Goal: Task Accomplishment & Management: Manage account settings

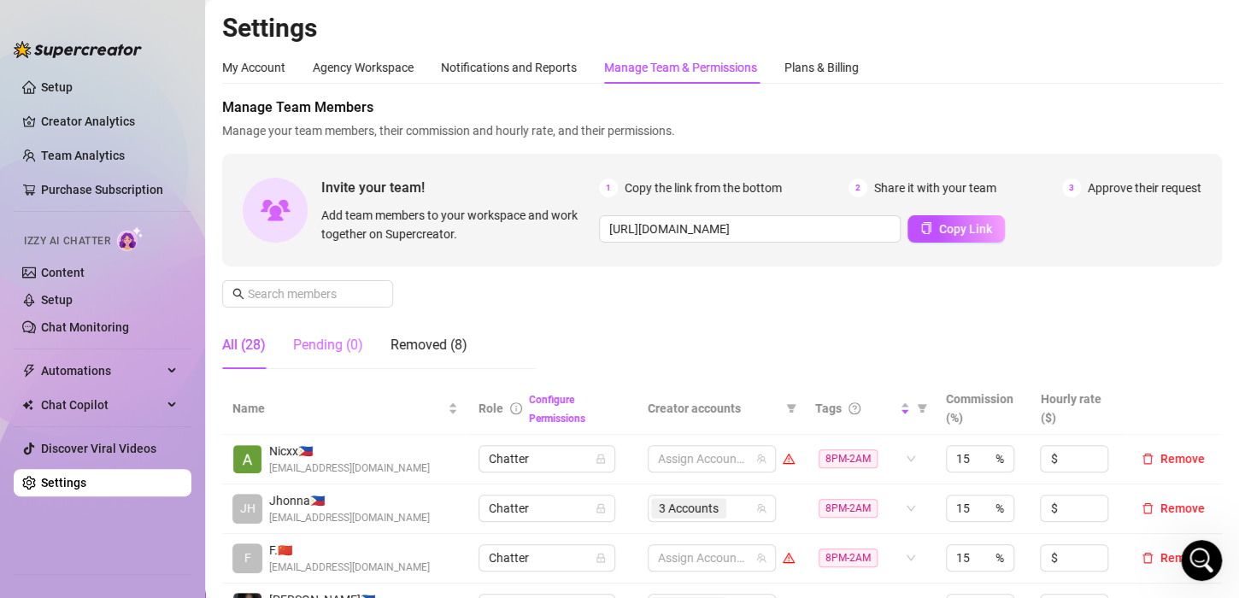
scroll to position [171, 0]
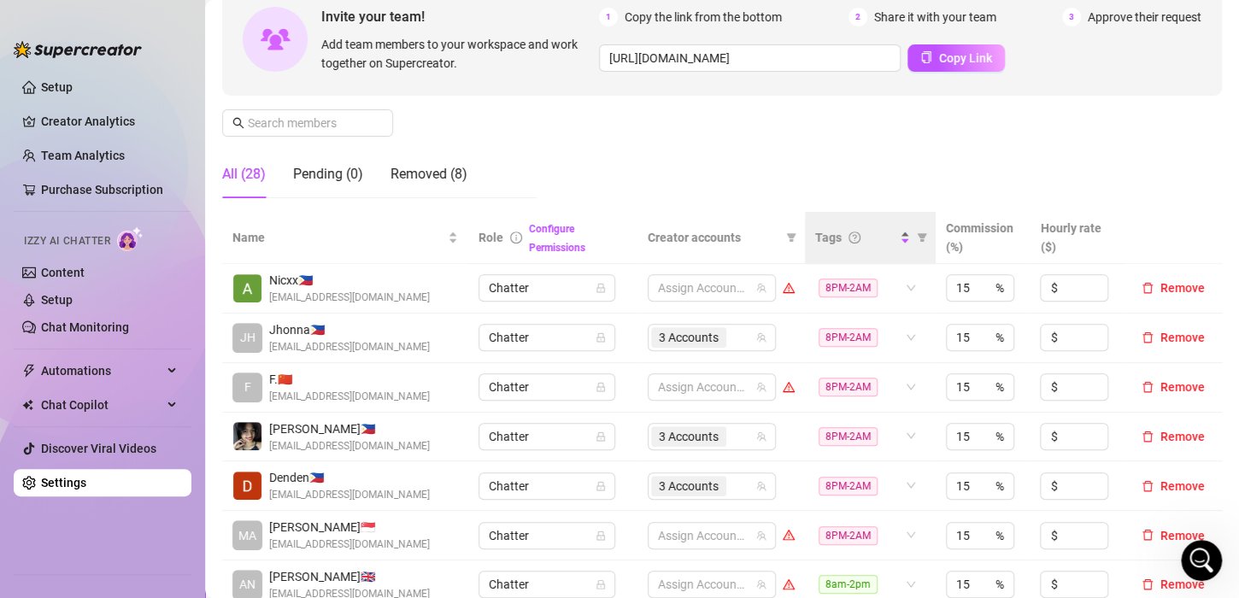
click at [895, 241] on div "Tags" at bounding box center [862, 237] width 95 height 19
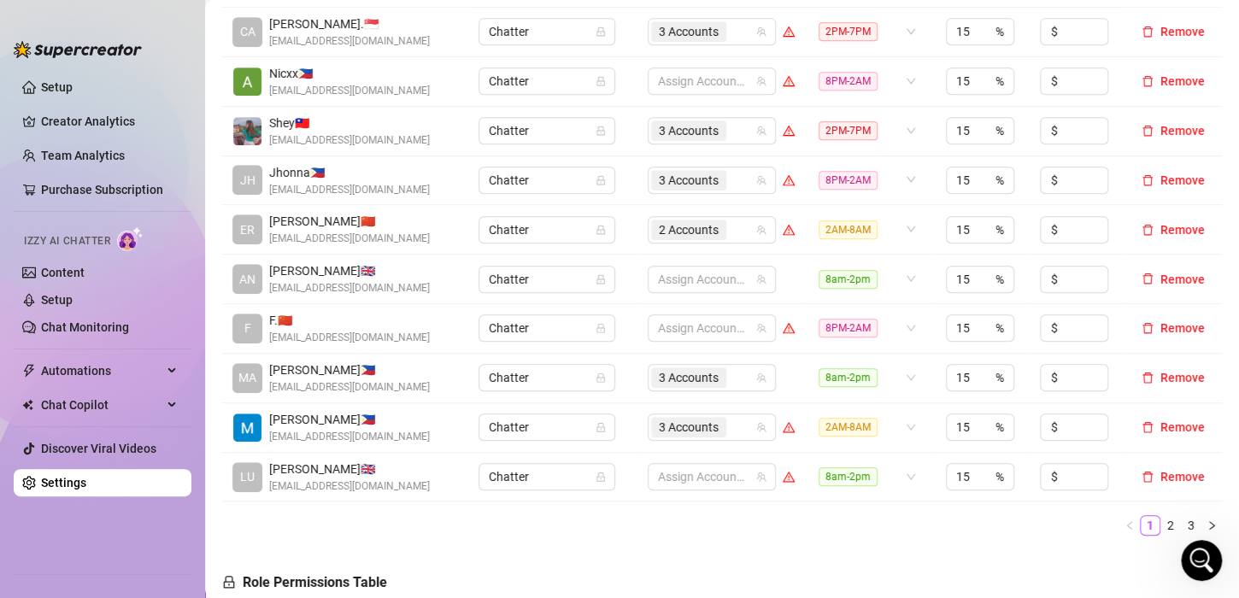
scroll to position [0, 0]
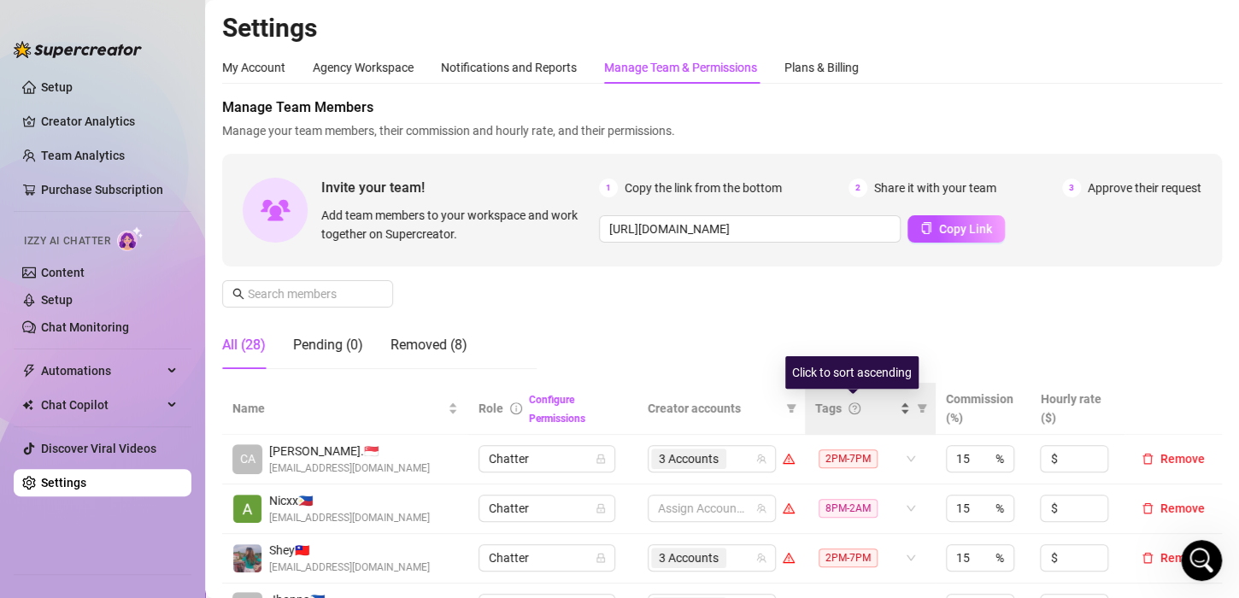
click at [891, 411] on div "Tags" at bounding box center [862, 408] width 95 height 19
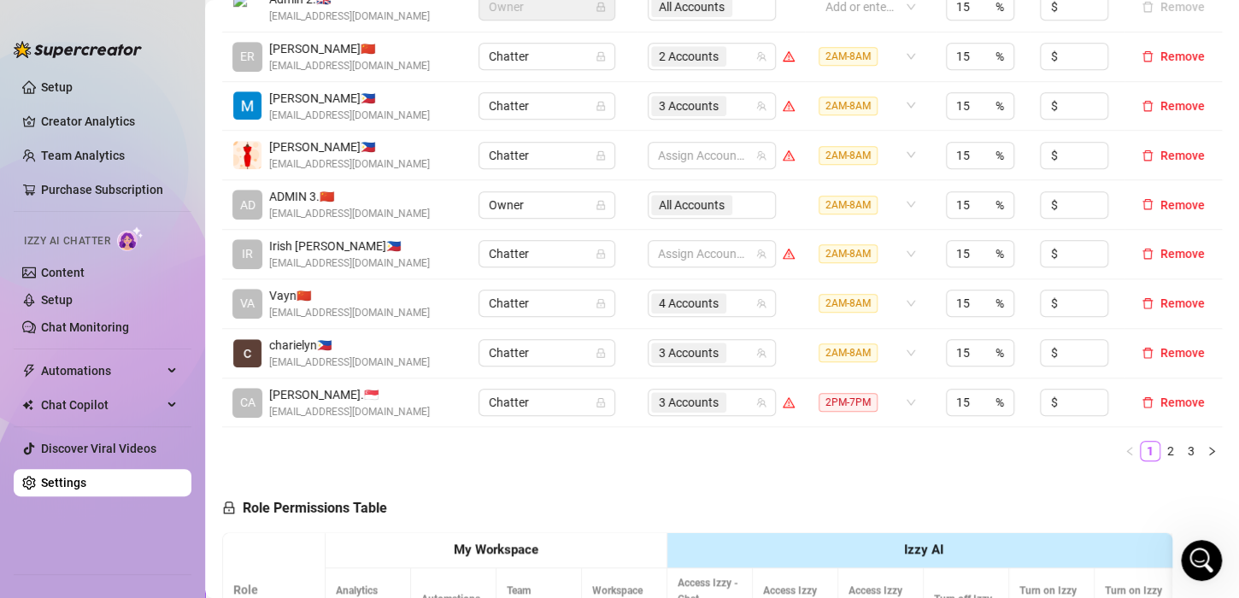
scroll to position [513, 0]
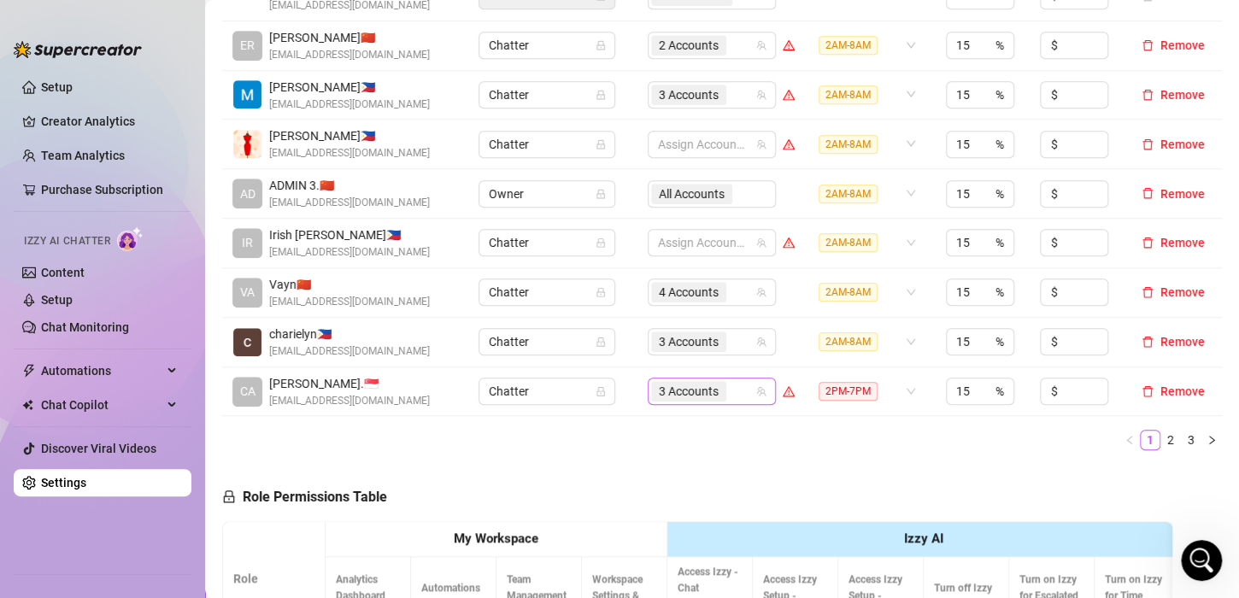
click at [736, 387] on div "3 Accounts" at bounding box center [702, 391] width 103 height 24
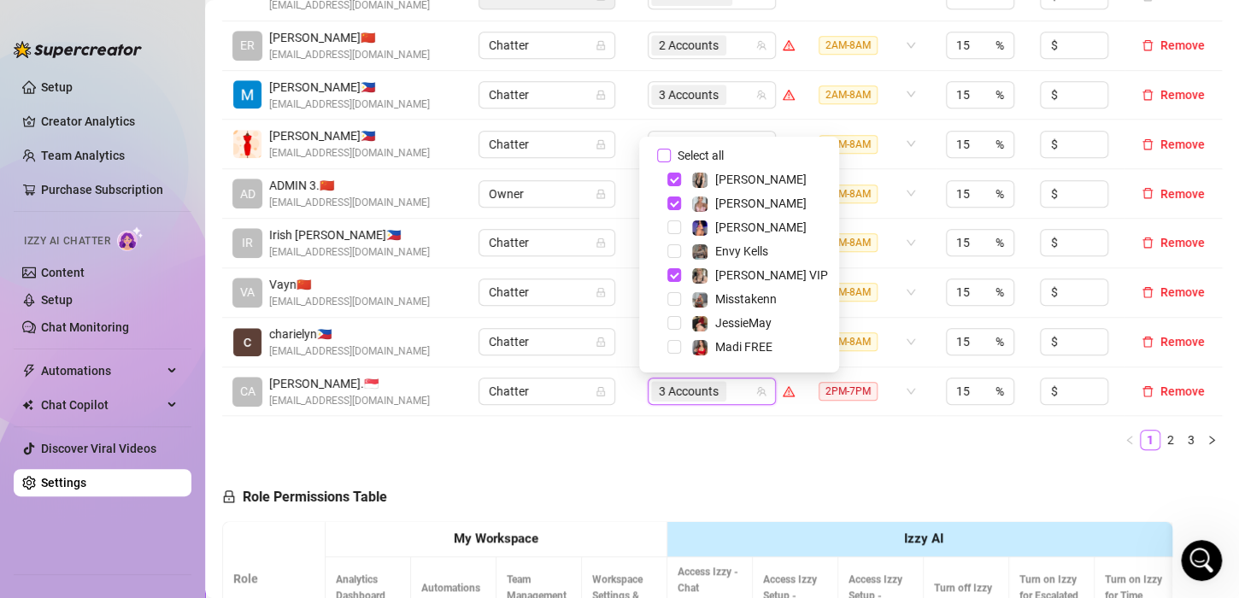
click at [666, 154] on input "Select all" at bounding box center [664, 156] width 14 height 14
checkbox input "false"
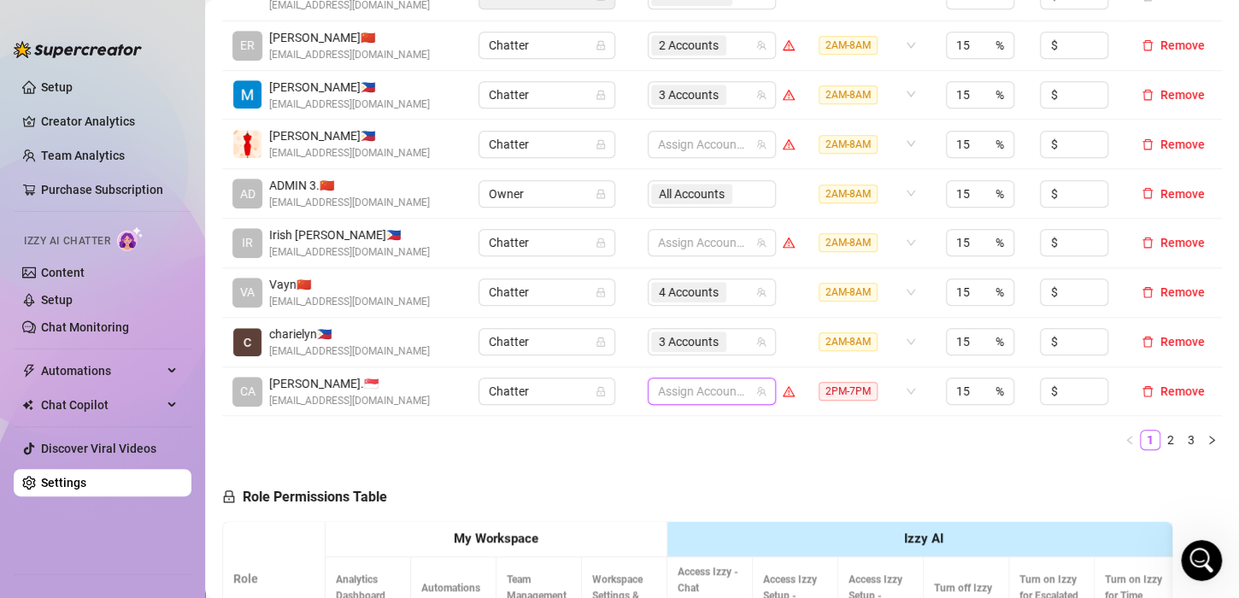
click at [886, 443] on ul "1 2 3" at bounding box center [722, 440] width 1000 height 21
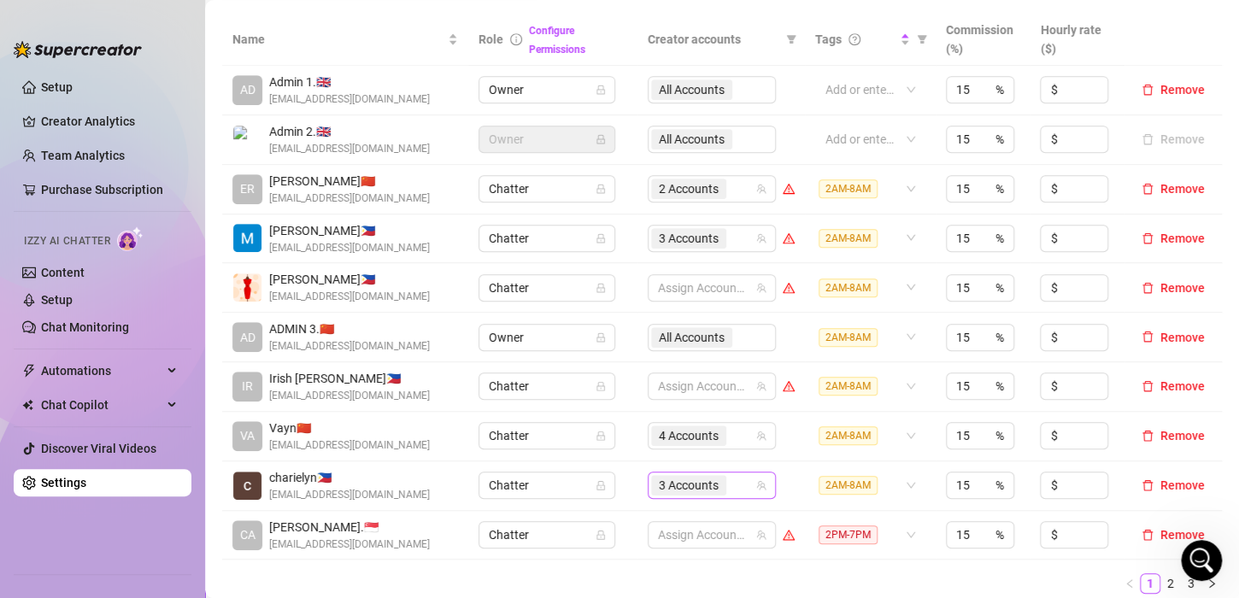
scroll to position [342, 0]
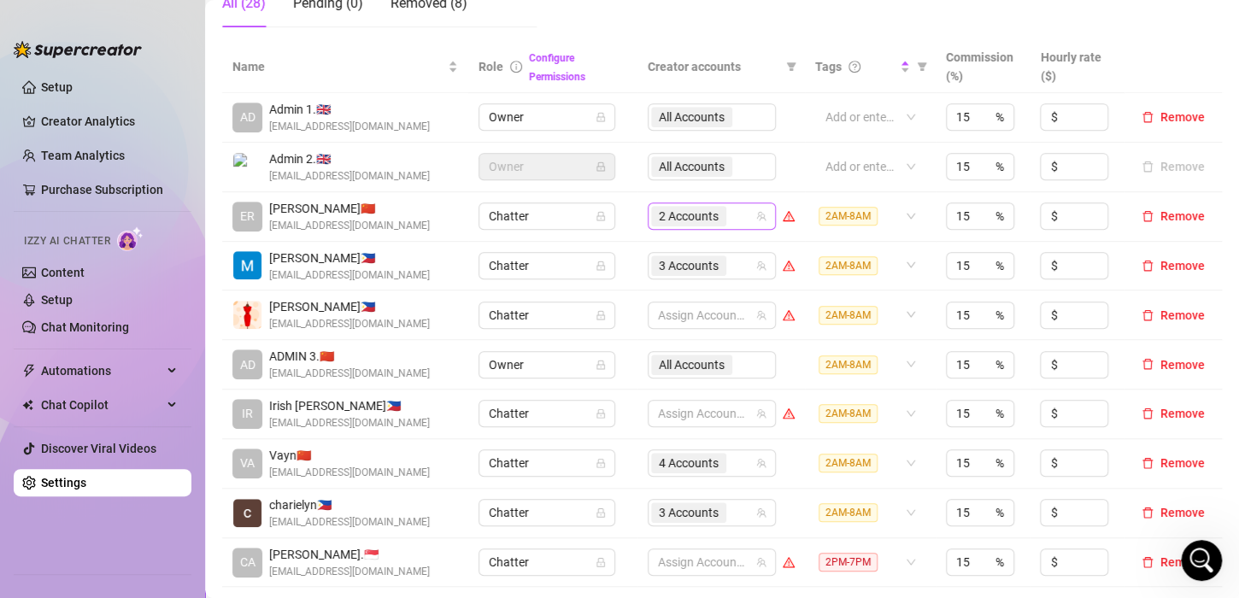
click at [731, 216] on div "2 Accounts" at bounding box center [702, 216] width 103 height 24
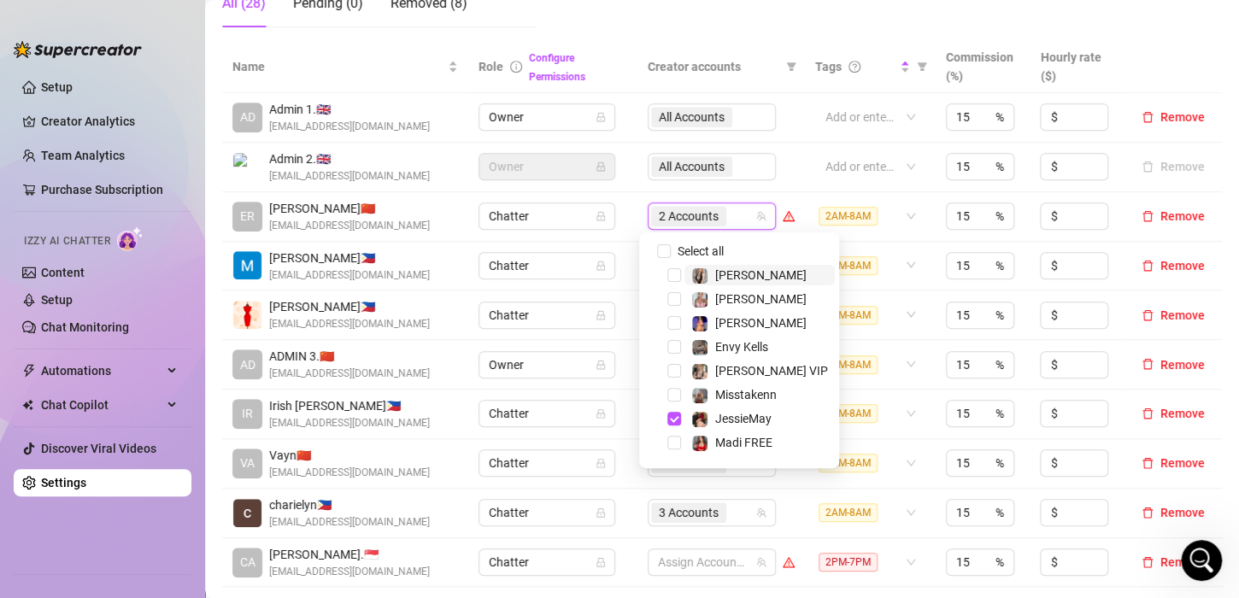
click at [626, 236] on td "Chatter" at bounding box center [552, 217] width 168 height 50
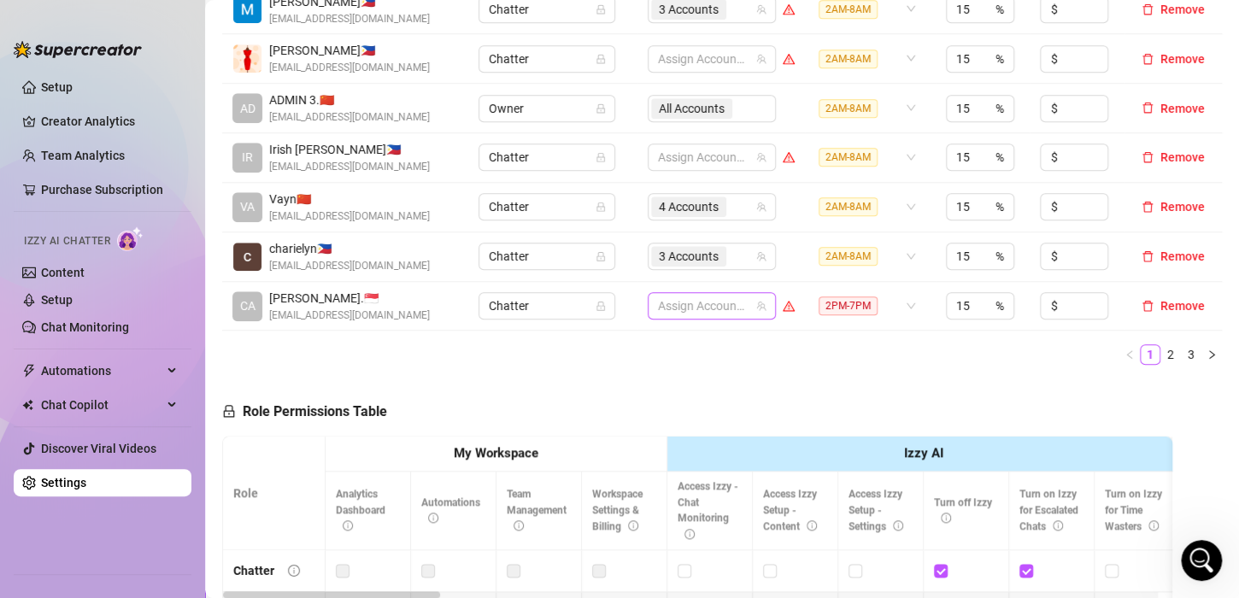
scroll to position [513, 0]
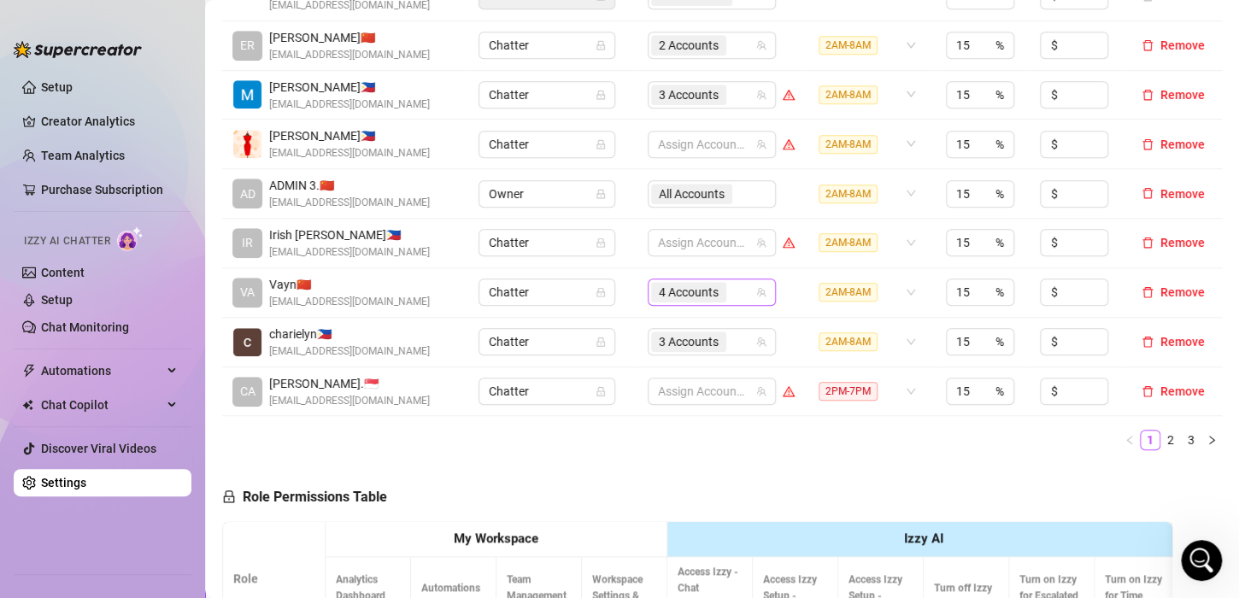
click at [732, 285] on div "4 Accounts" at bounding box center [702, 292] width 103 height 24
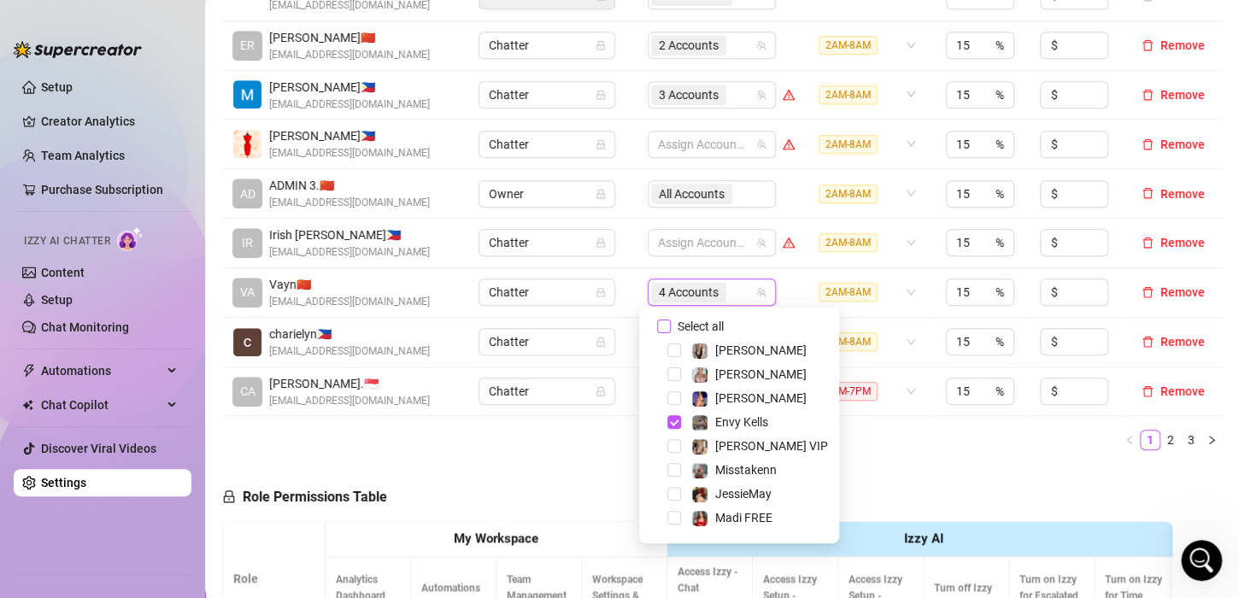
click at [664, 326] on input "Select all" at bounding box center [664, 327] width 14 height 14
checkbox input "false"
click at [628, 318] on td "Chatter" at bounding box center [552, 343] width 168 height 50
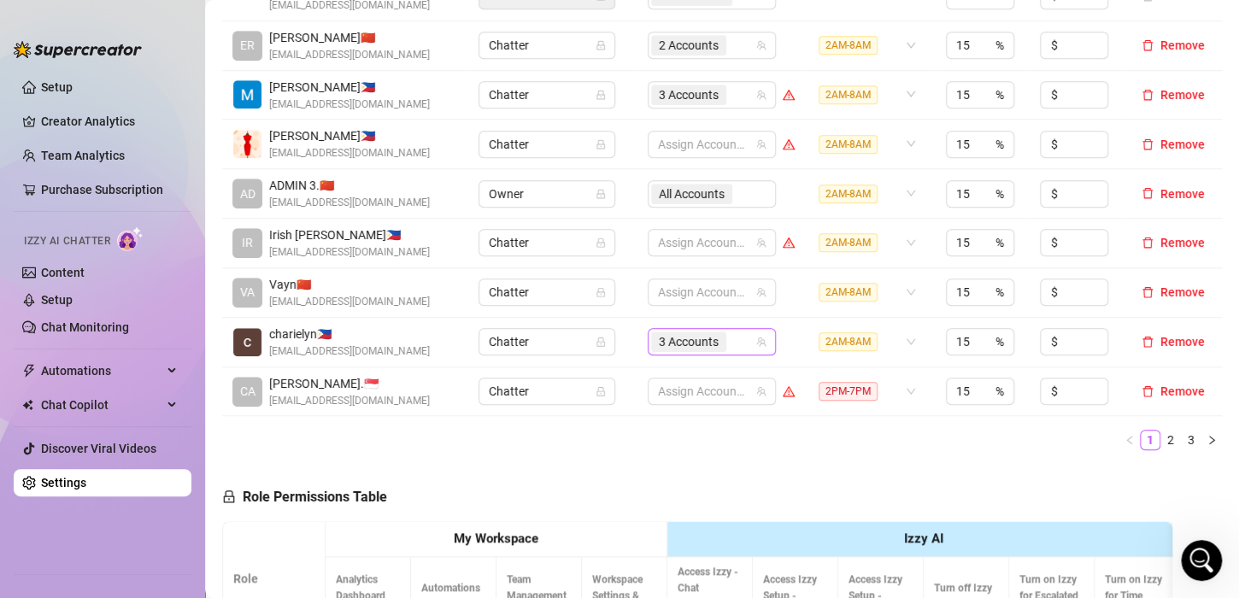
click at [734, 336] on div "3 Accounts" at bounding box center [702, 342] width 103 height 24
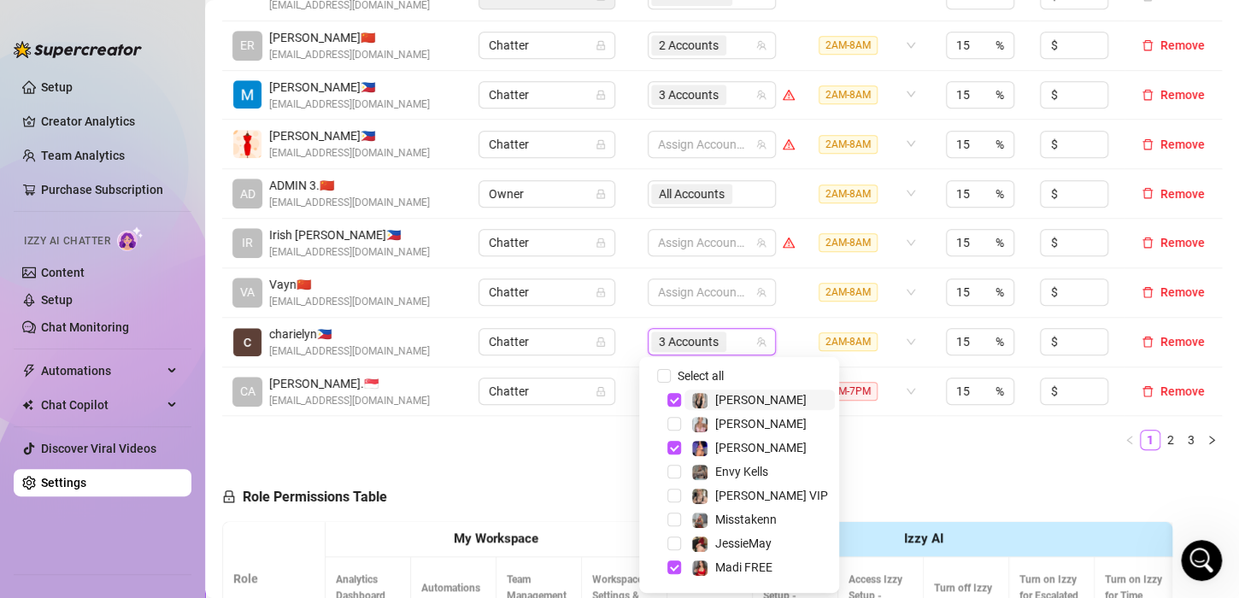
click at [725, 338] on div "3 Accounts" at bounding box center [702, 342] width 103 height 24
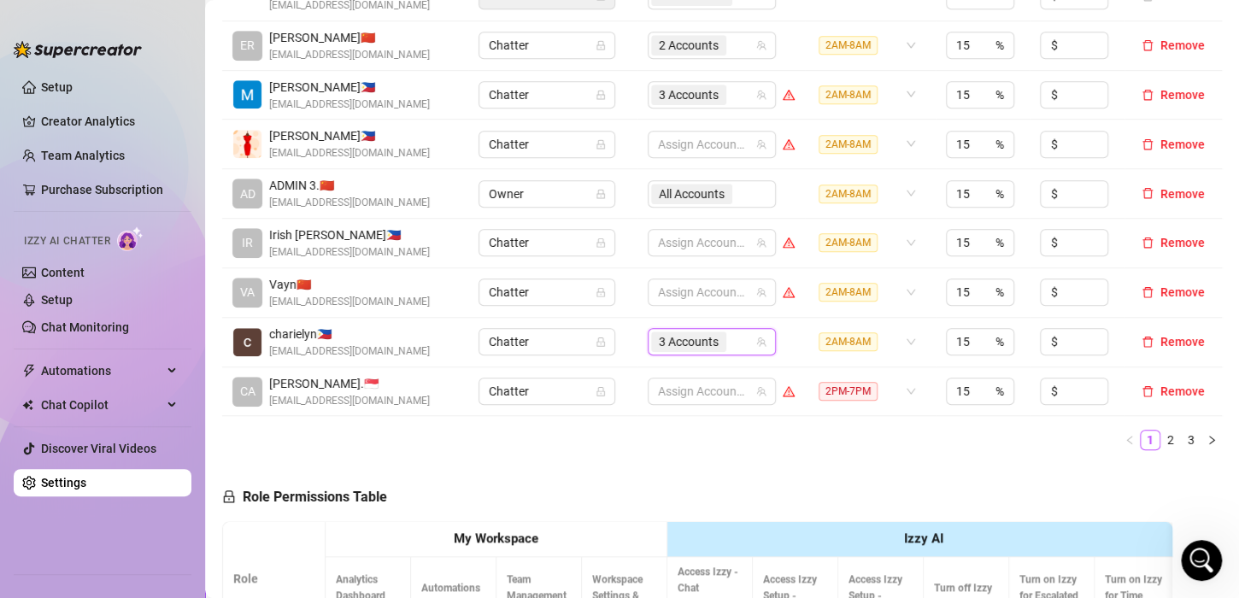
click at [725, 338] on div "3 Accounts" at bounding box center [702, 342] width 103 height 24
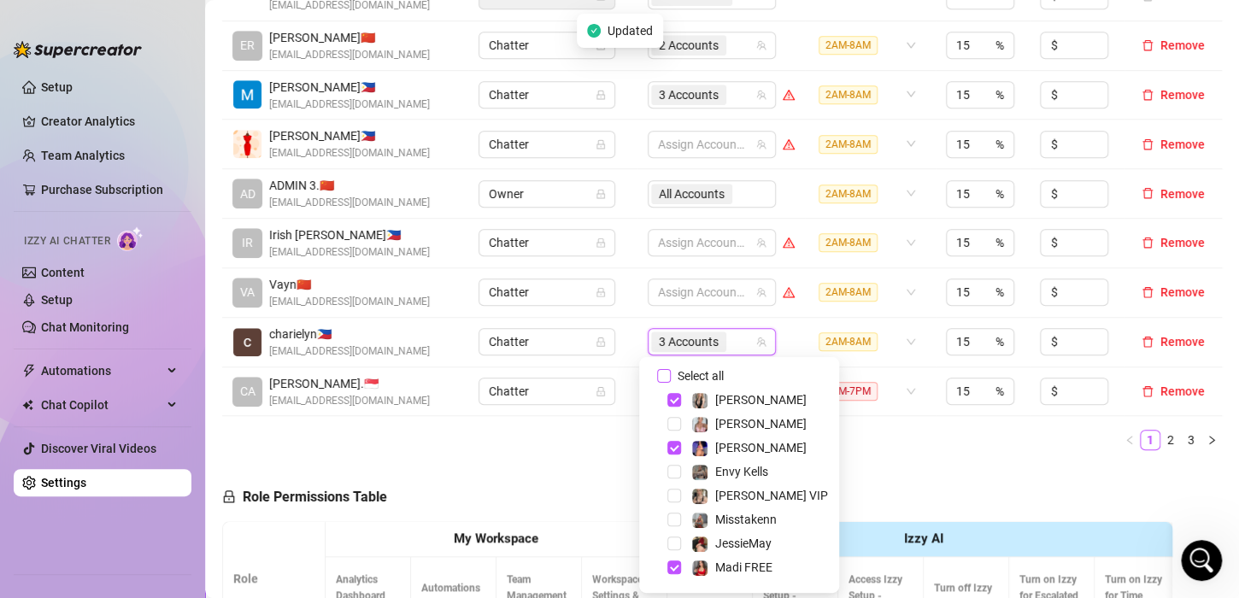
click at [663, 374] on input "Select all" at bounding box center [664, 376] width 14 height 14
checkbox input "false"
click at [637, 280] on td "Assign Accounts" at bounding box center [720, 293] width 167 height 50
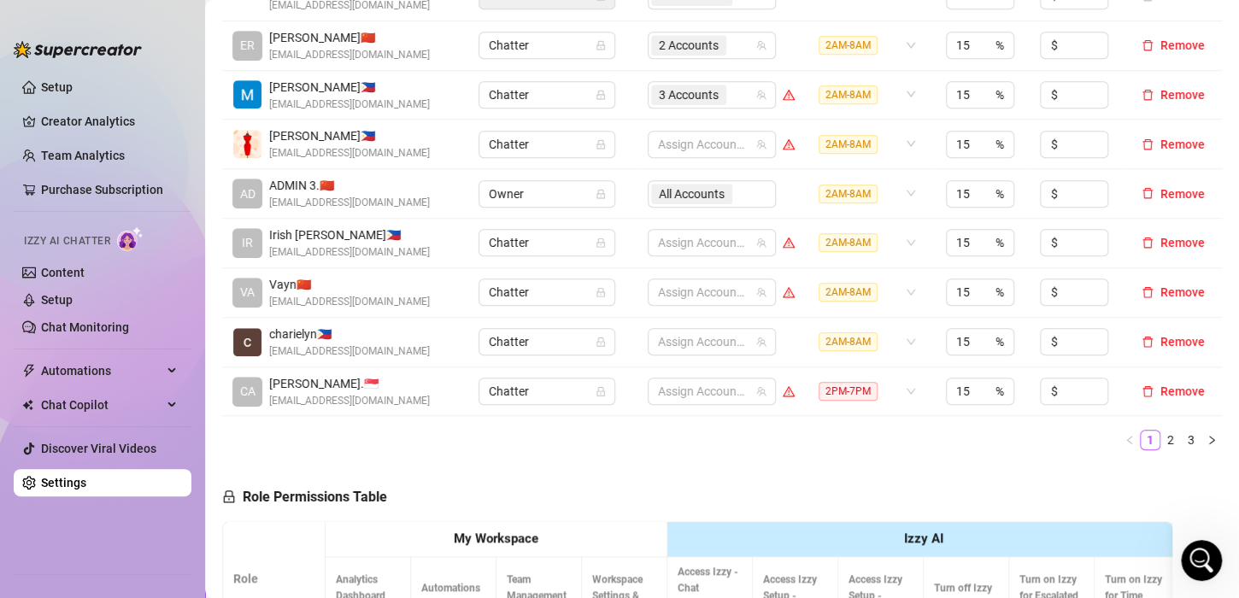
scroll to position [342, 0]
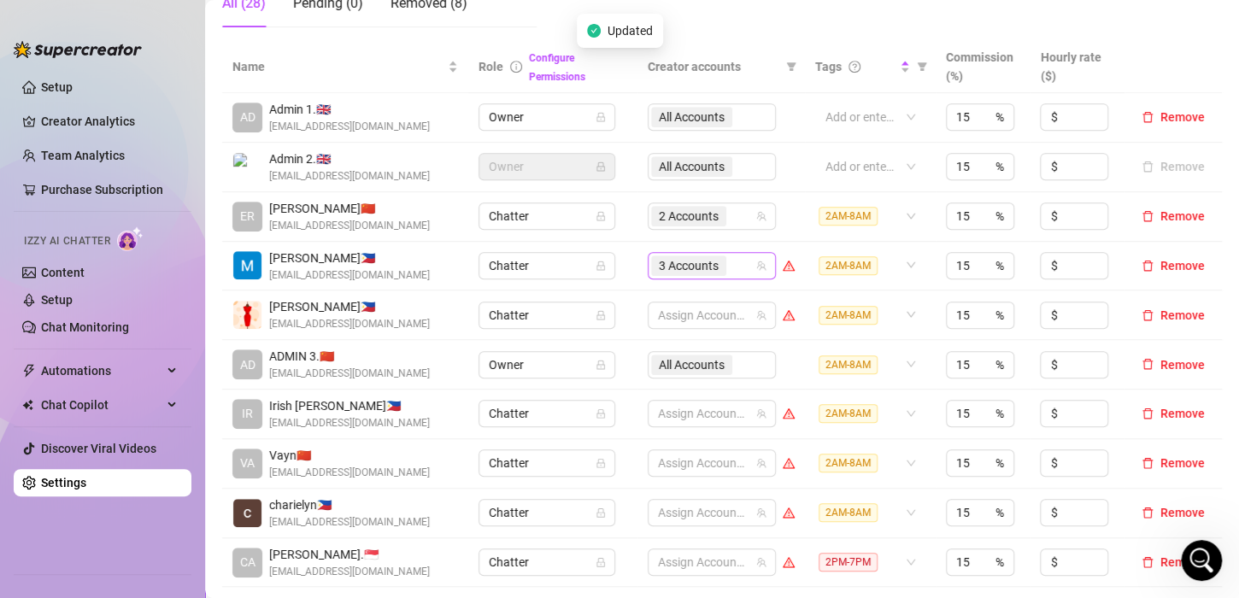
click at [728, 261] on div "3 Accounts" at bounding box center [702, 266] width 103 height 24
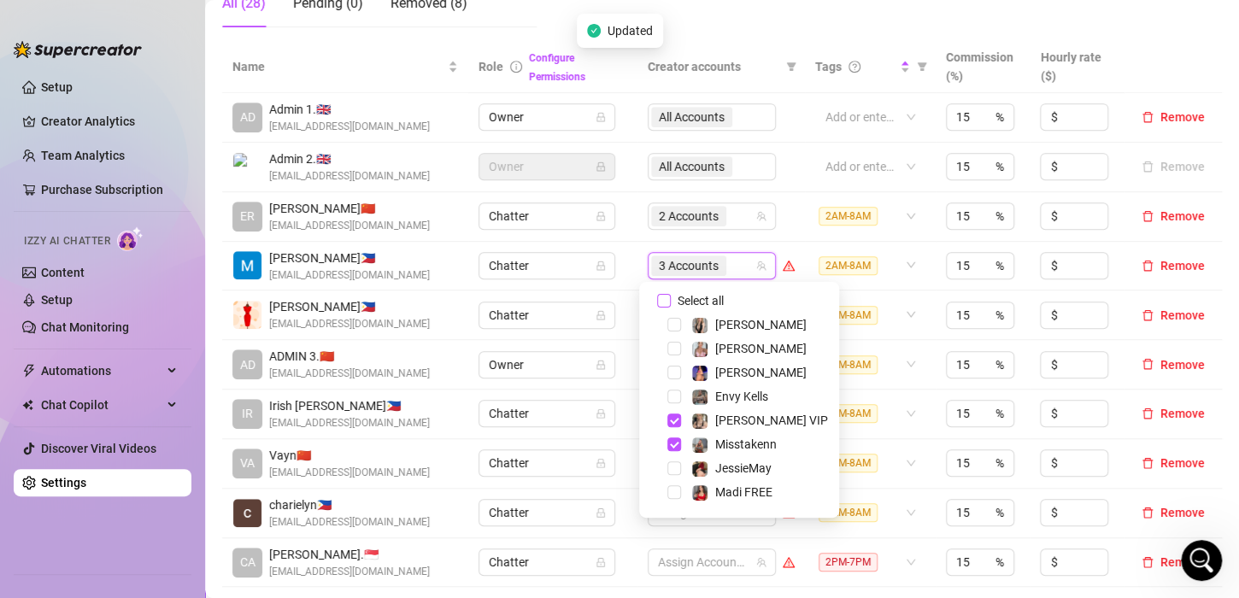
click at [662, 299] on input "Select all" at bounding box center [664, 301] width 14 height 14
checkbox input "false"
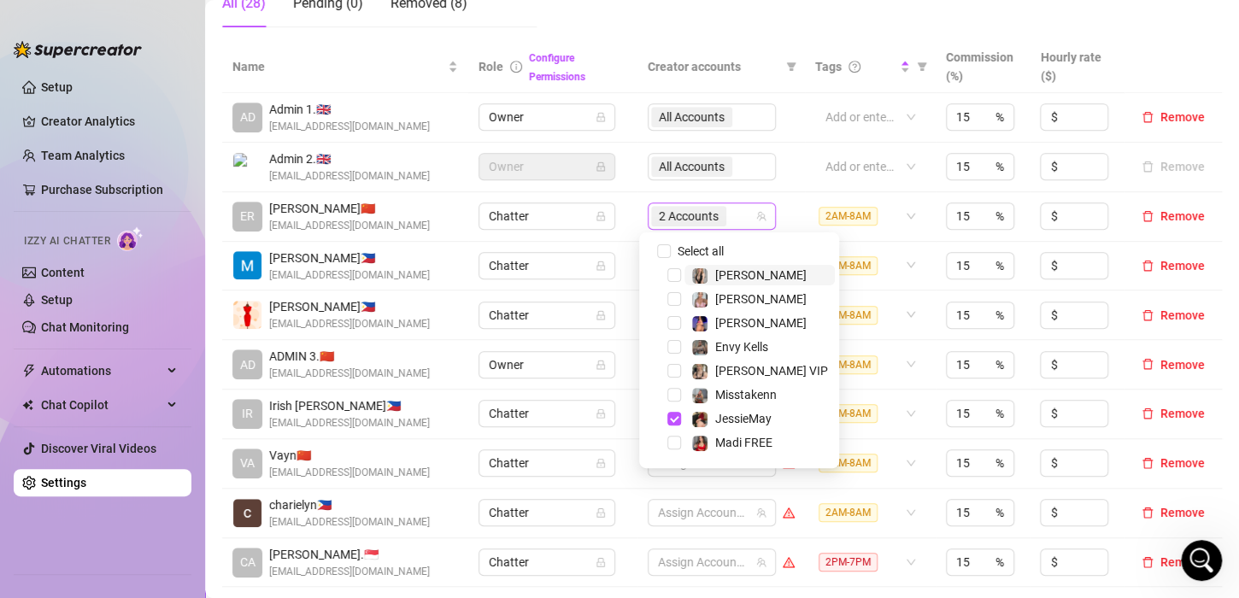
click at [729, 217] on div "2 Accounts" at bounding box center [702, 216] width 103 height 24
click at [662, 250] on input "Select all" at bounding box center [664, 251] width 14 height 14
checkbox input "false"
click at [637, 231] on td "Assign Accounts" at bounding box center [720, 217] width 167 height 50
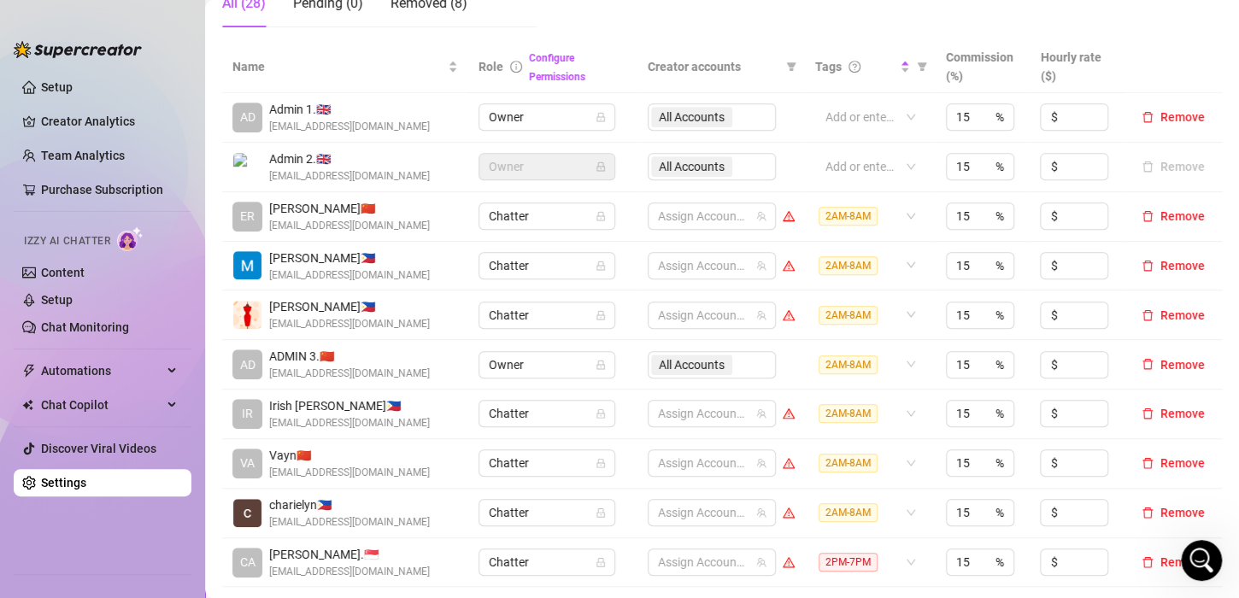
scroll to position [427, 0]
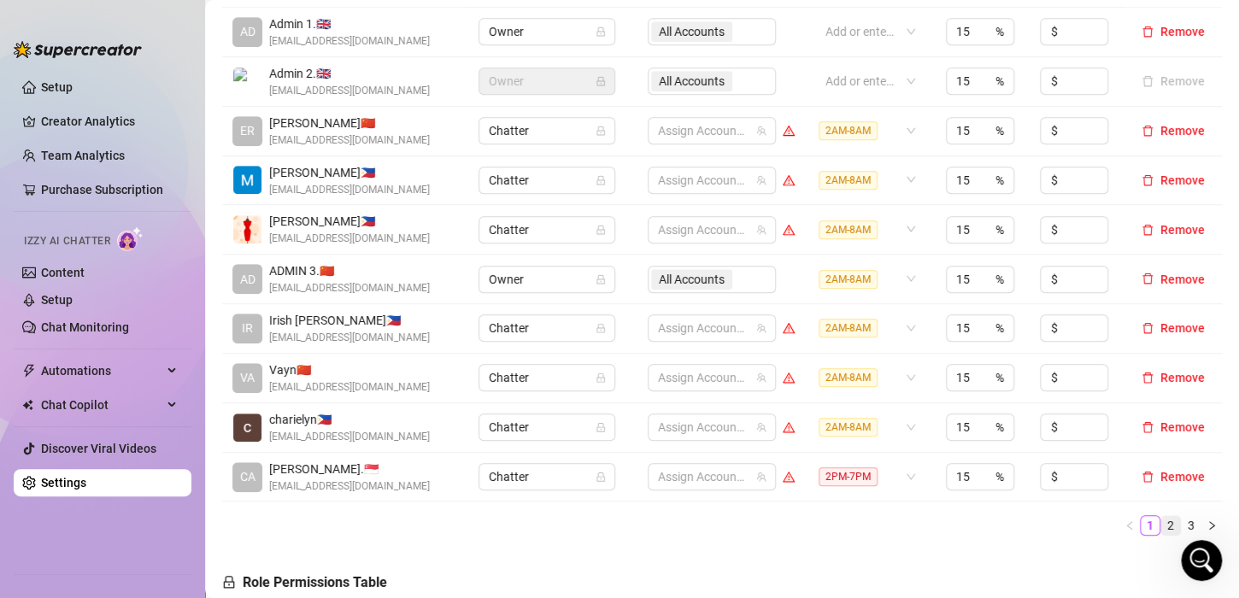
click at [1161, 524] on link "2" at bounding box center [1170, 525] width 19 height 19
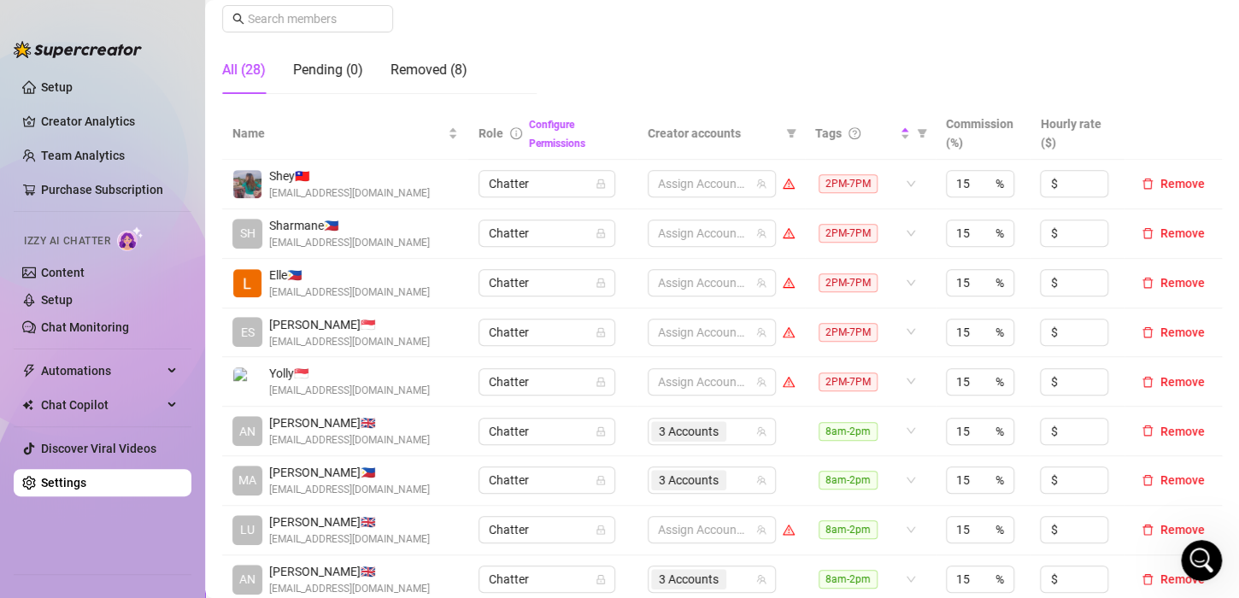
scroll to position [171, 0]
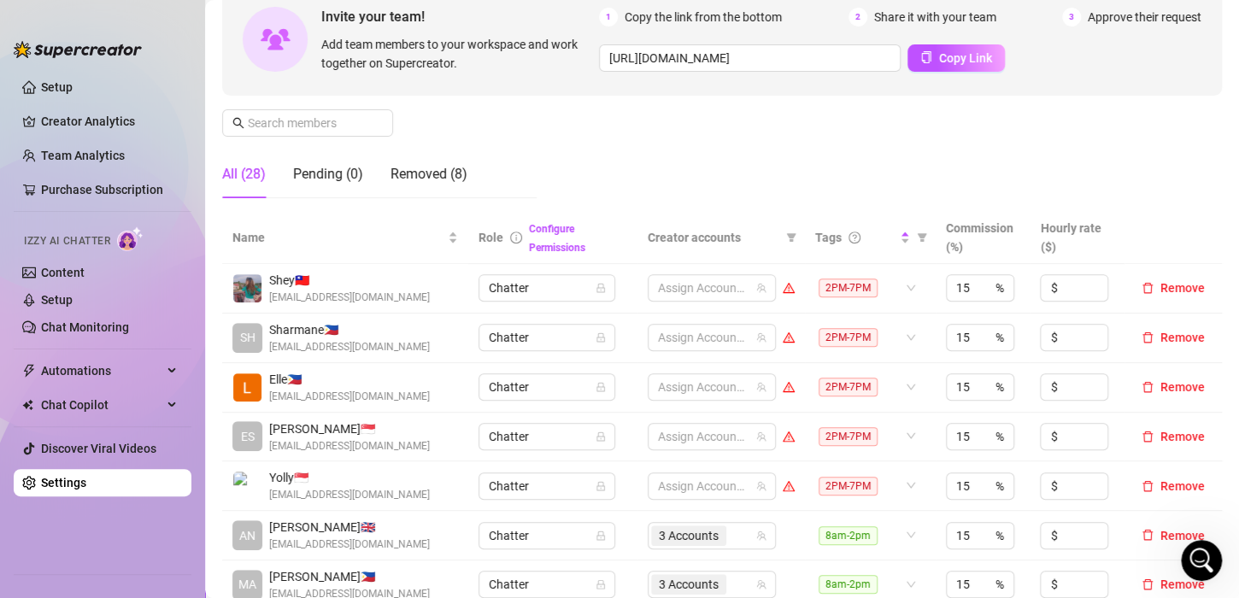
click at [590, 148] on div "Manage Team Members Manage your team members, their commission and hourly rate,…" at bounding box center [722, 69] width 1000 height 285
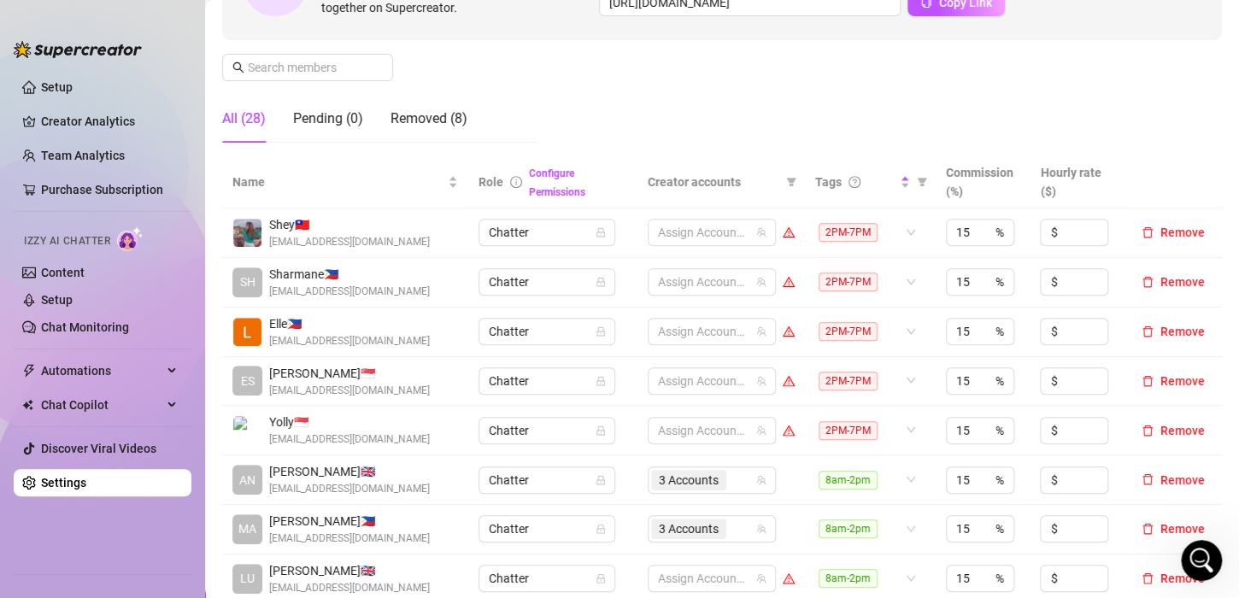
scroll to position [256, 0]
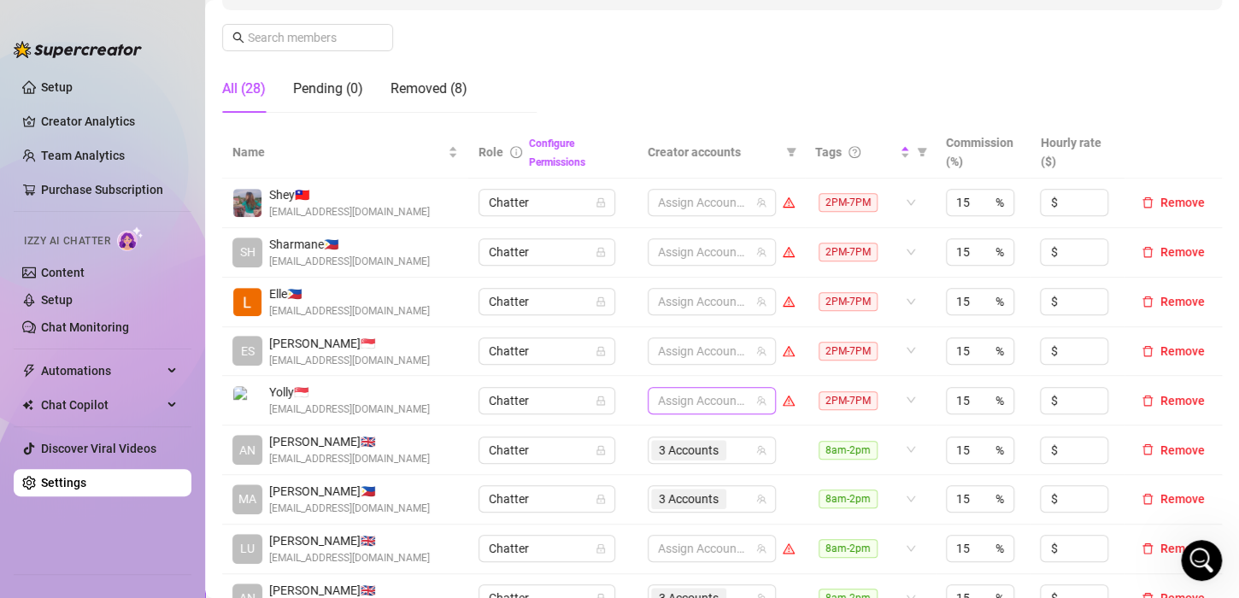
click at [666, 396] on div at bounding box center [702, 401] width 103 height 24
type input "[PERSON_NAME]"
click at [676, 360] on span "Select tree node" at bounding box center [674, 361] width 14 height 14
type input "[PERSON_NAME]"
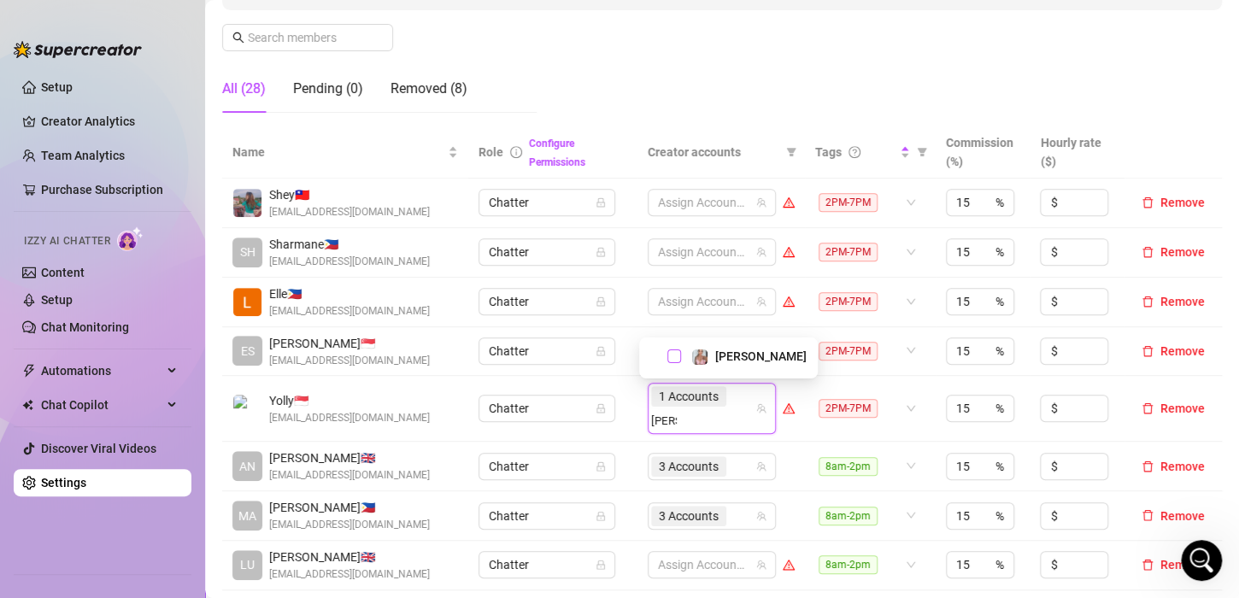
click at [676, 355] on span "Select tree node" at bounding box center [674, 356] width 14 height 14
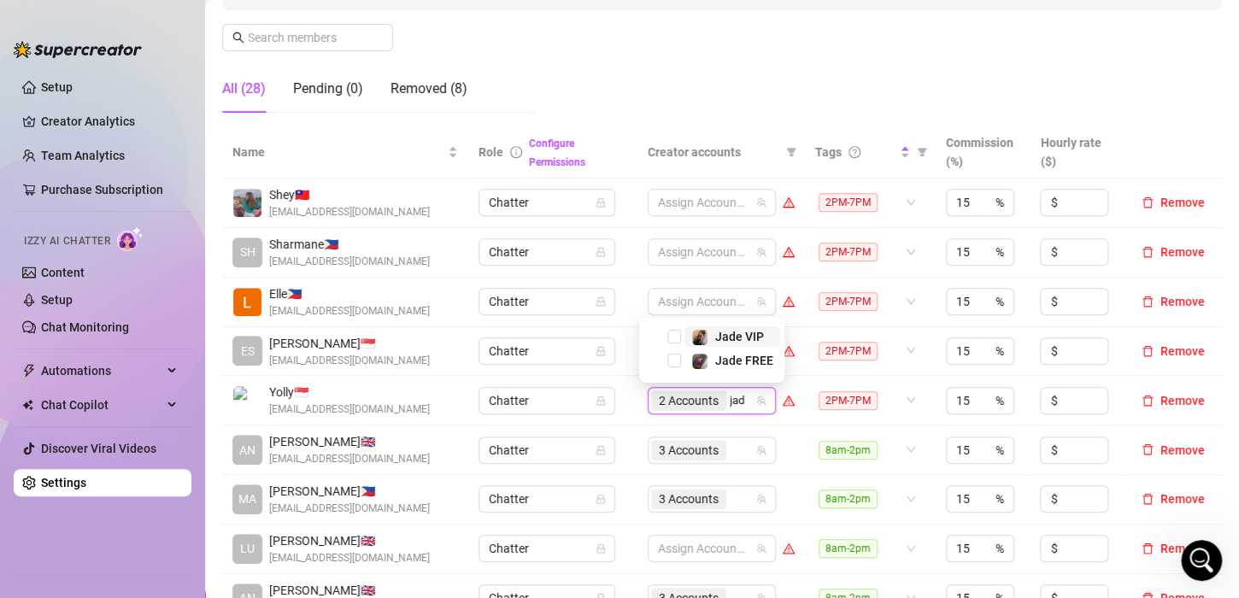
type input "jade"
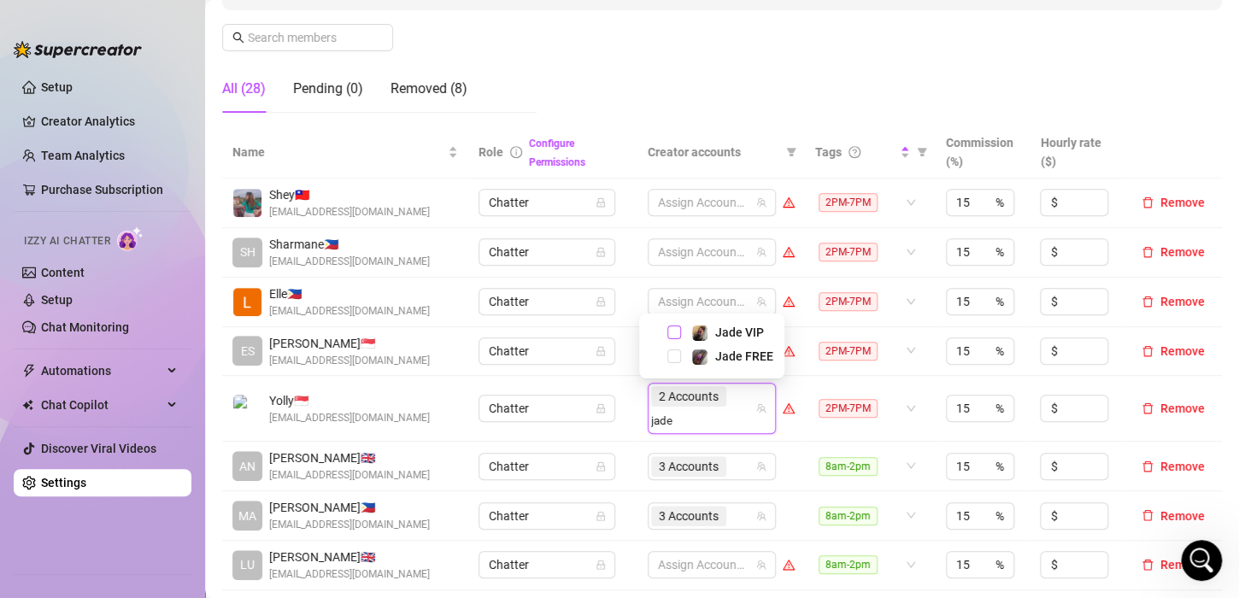
click at [670, 330] on span "Select tree node" at bounding box center [674, 333] width 14 height 14
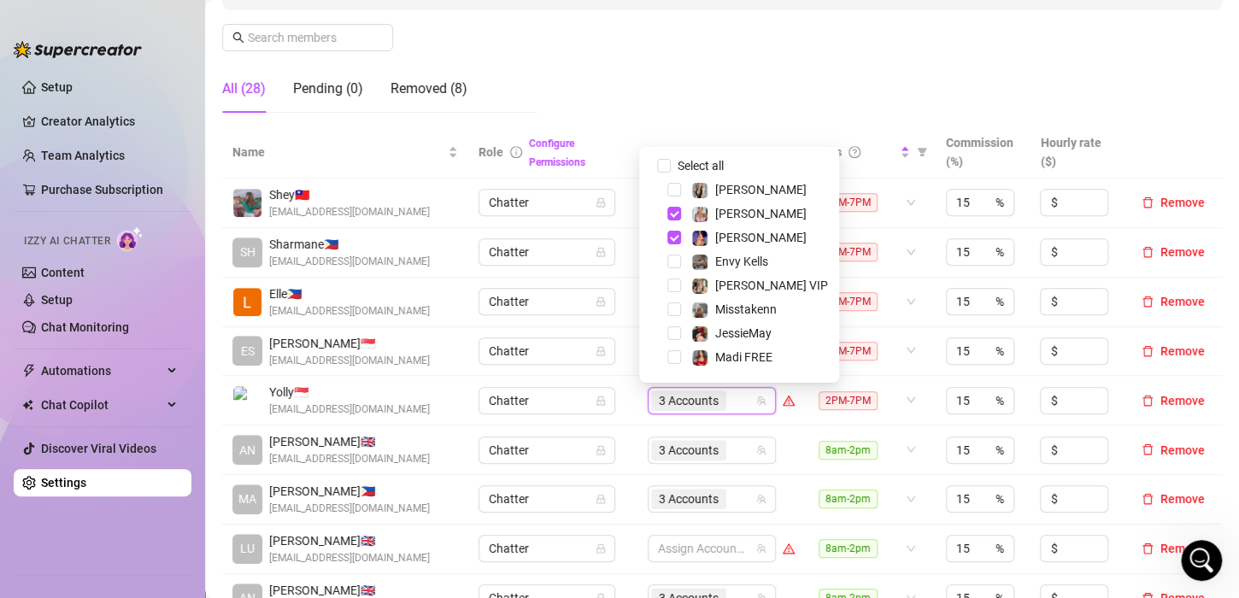
click at [617, 403] on td "Chatter" at bounding box center [552, 401] width 168 height 50
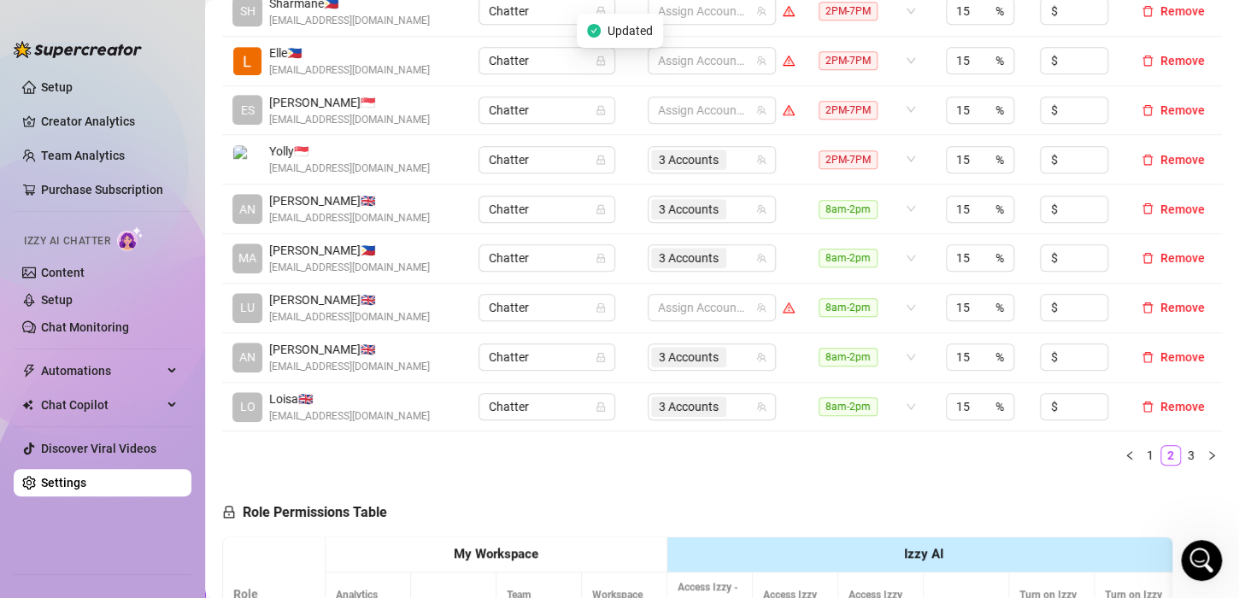
scroll to position [598, 0]
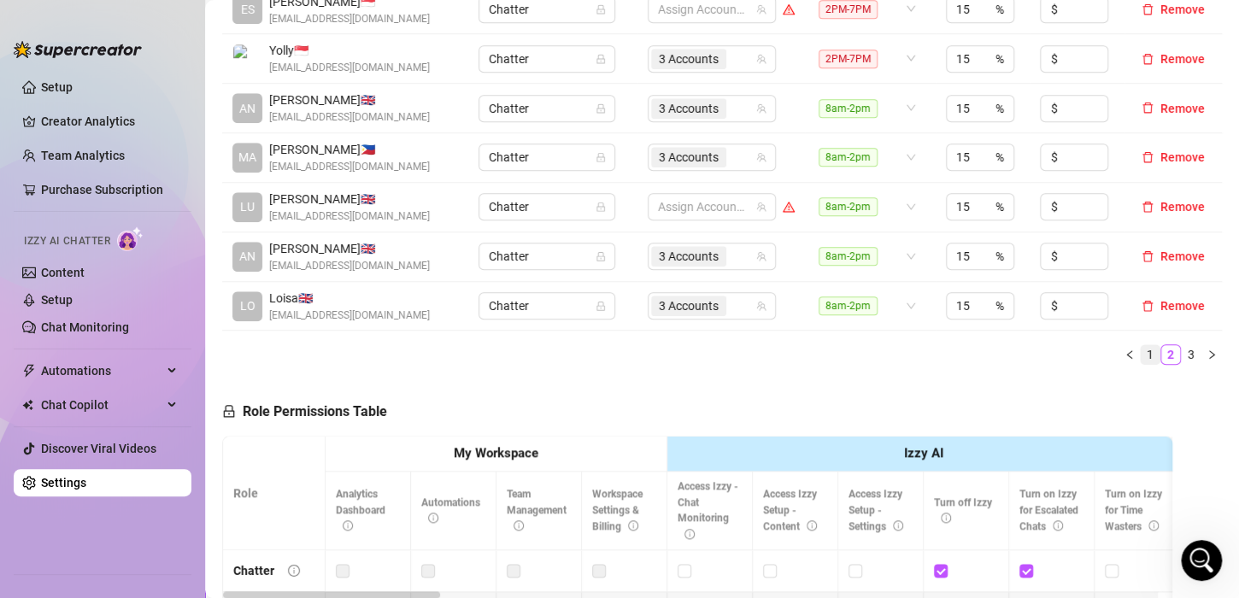
click at [1141, 353] on link "1" at bounding box center [1150, 354] width 19 height 19
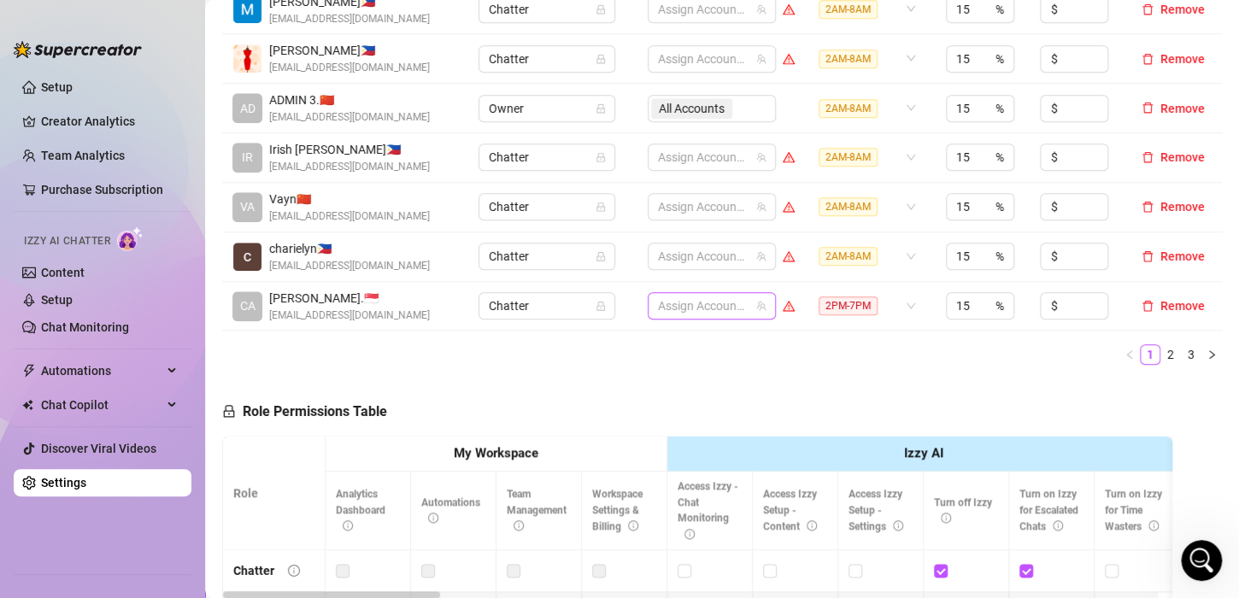
click at [699, 303] on div at bounding box center [702, 306] width 103 height 24
type input "[PERSON_NAME]"
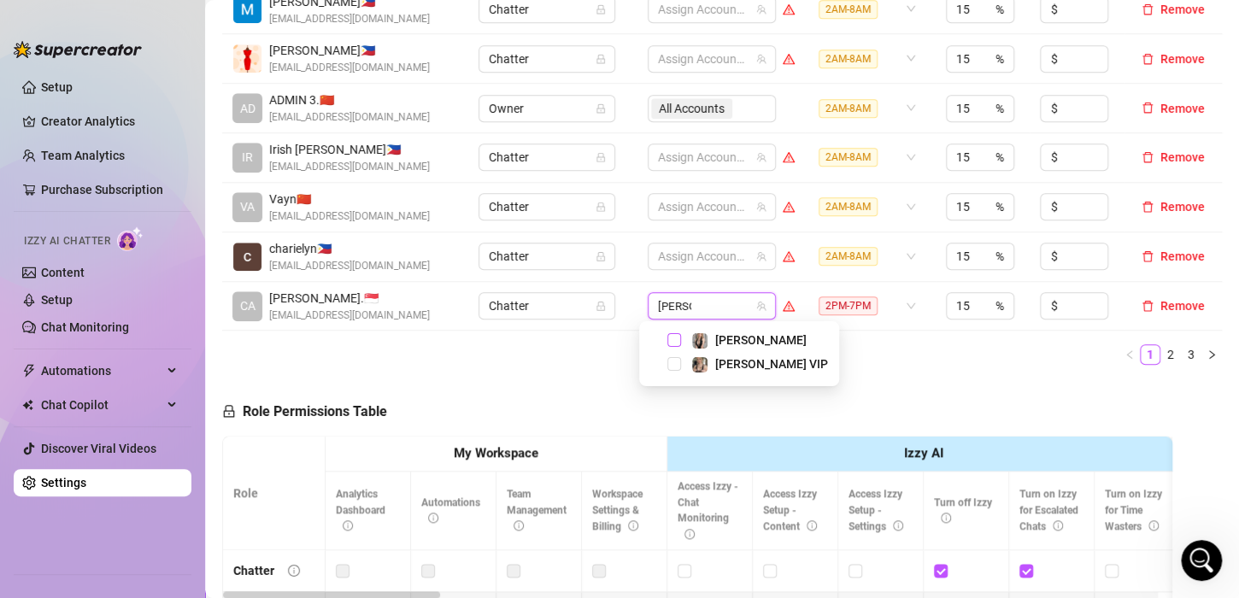
click at [676, 340] on span "Select tree node" at bounding box center [674, 340] width 14 height 14
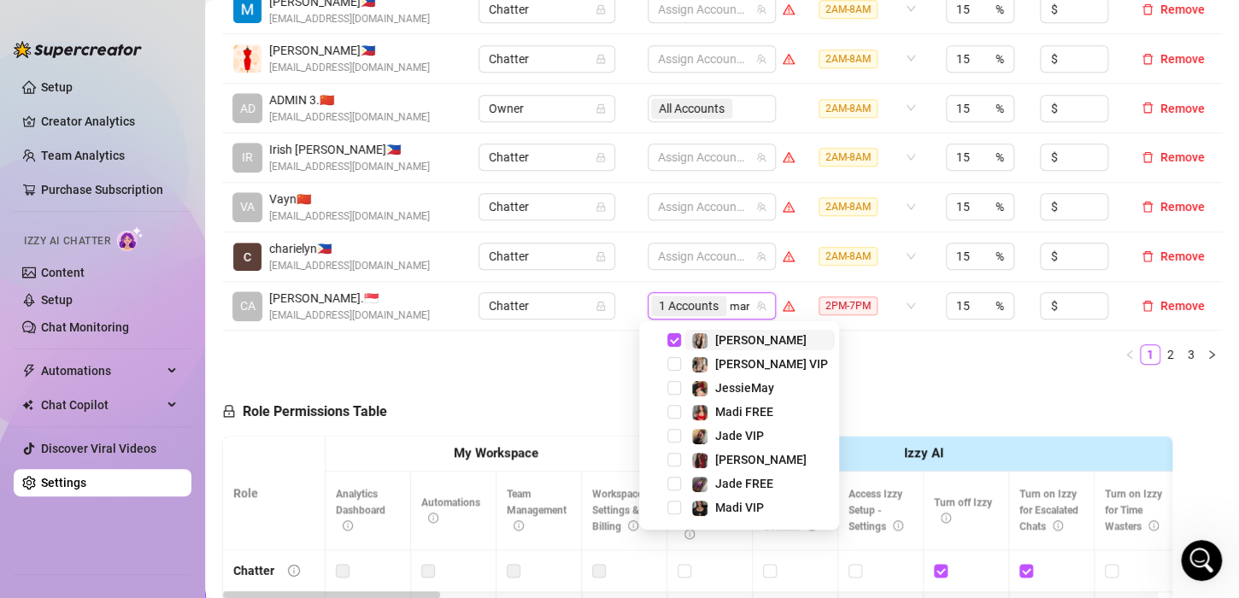
type input "[PERSON_NAME]"
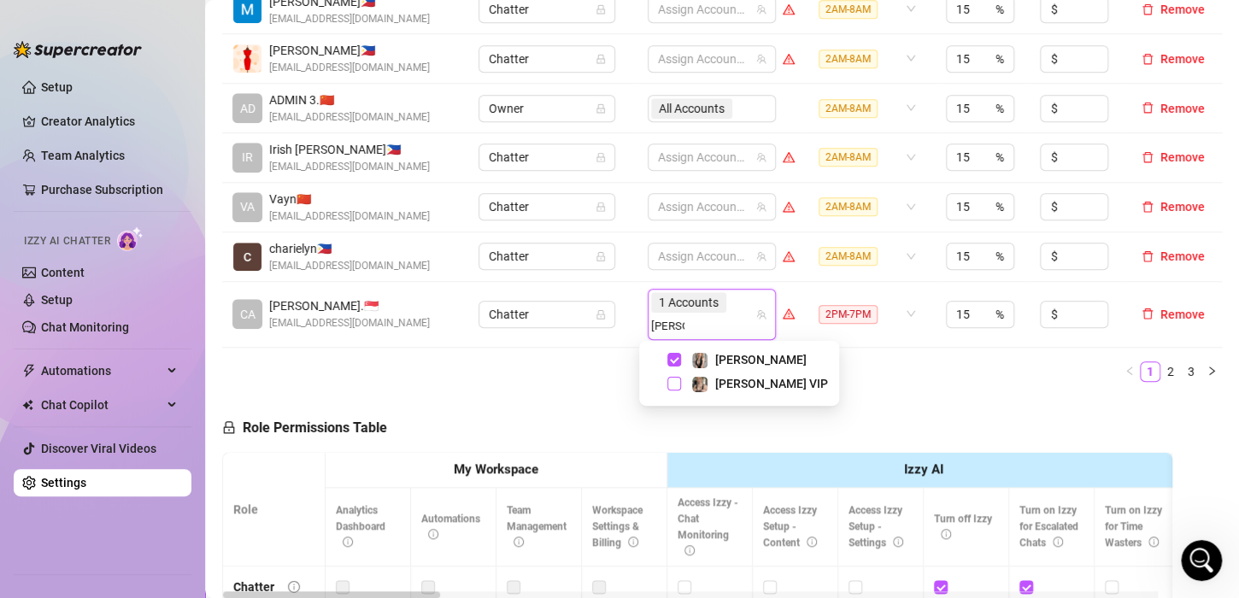
click at [676, 384] on span "Select tree node" at bounding box center [674, 384] width 14 height 14
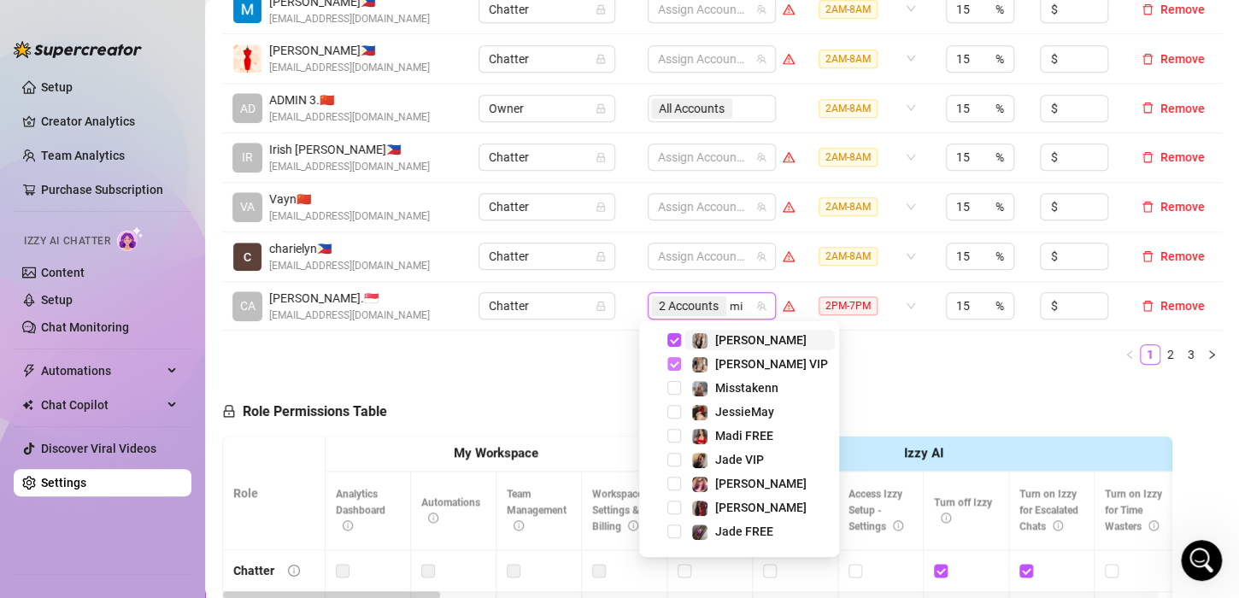
type input "mis"
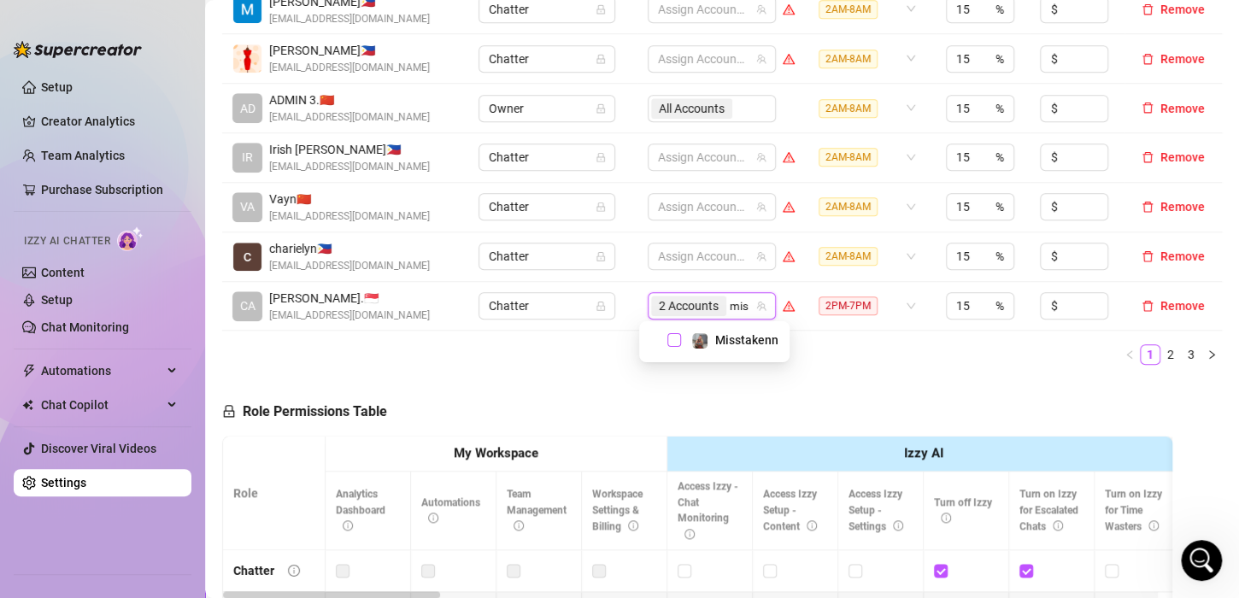
click at [677, 345] on span "Select tree node" at bounding box center [674, 340] width 14 height 14
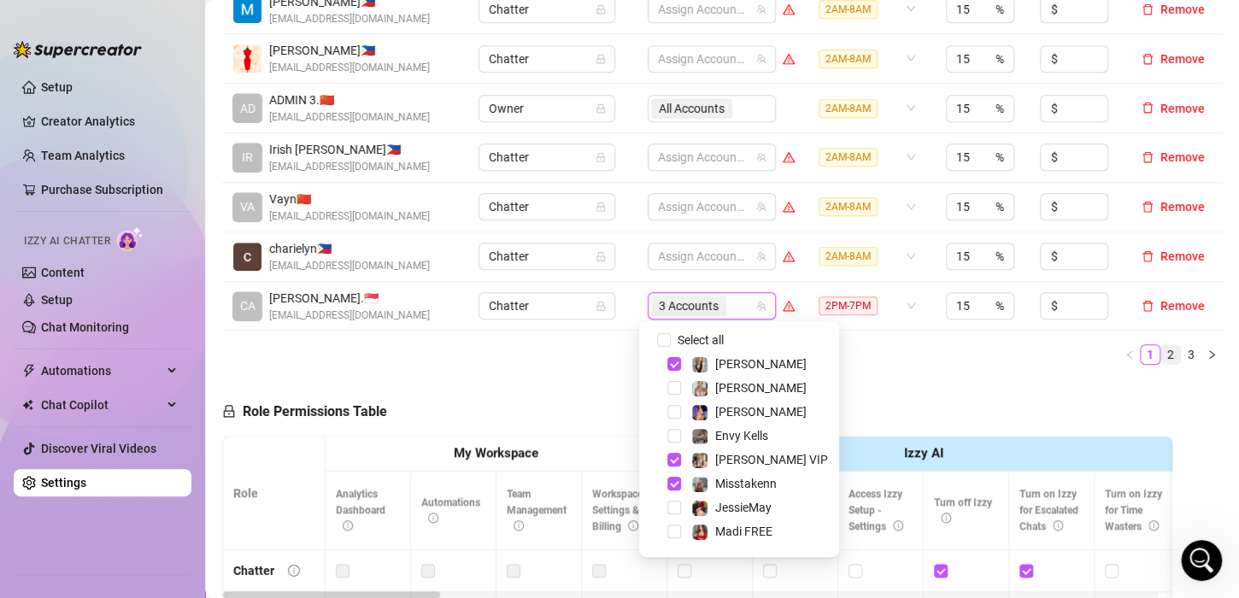
click at [1161, 350] on link "2" at bounding box center [1170, 354] width 19 height 19
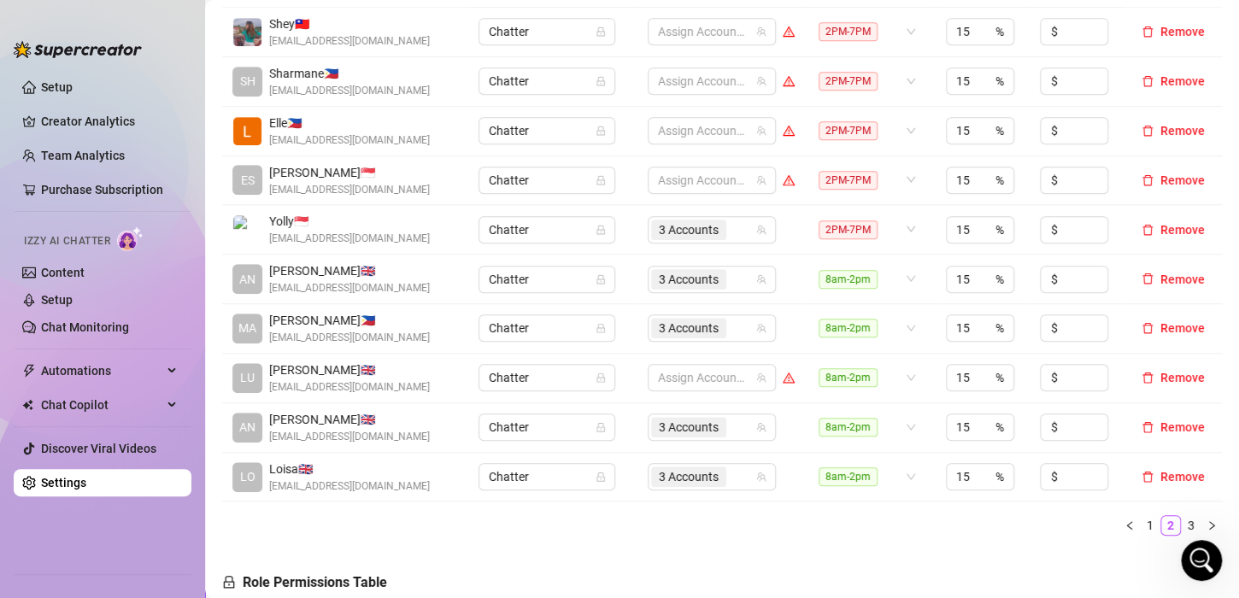
scroll to position [256, 0]
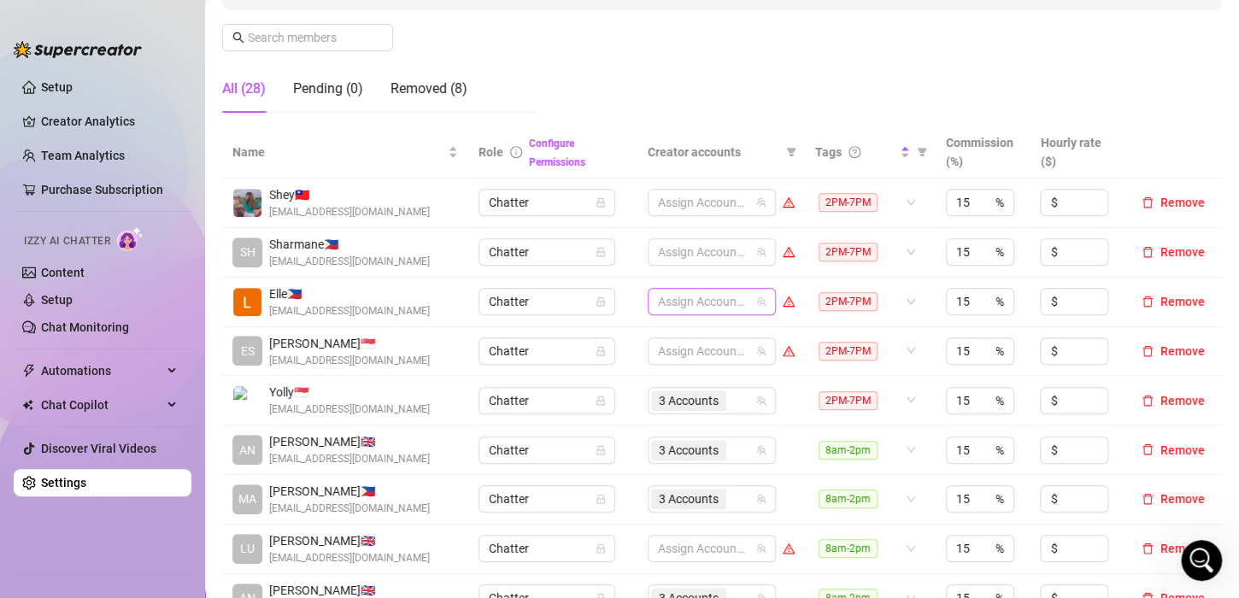
click at [677, 296] on div at bounding box center [702, 302] width 103 height 24
type input "envy"
click at [673, 336] on span "Select tree node" at bounding box center [674, 337] width 14 height 14
type input "phoe"
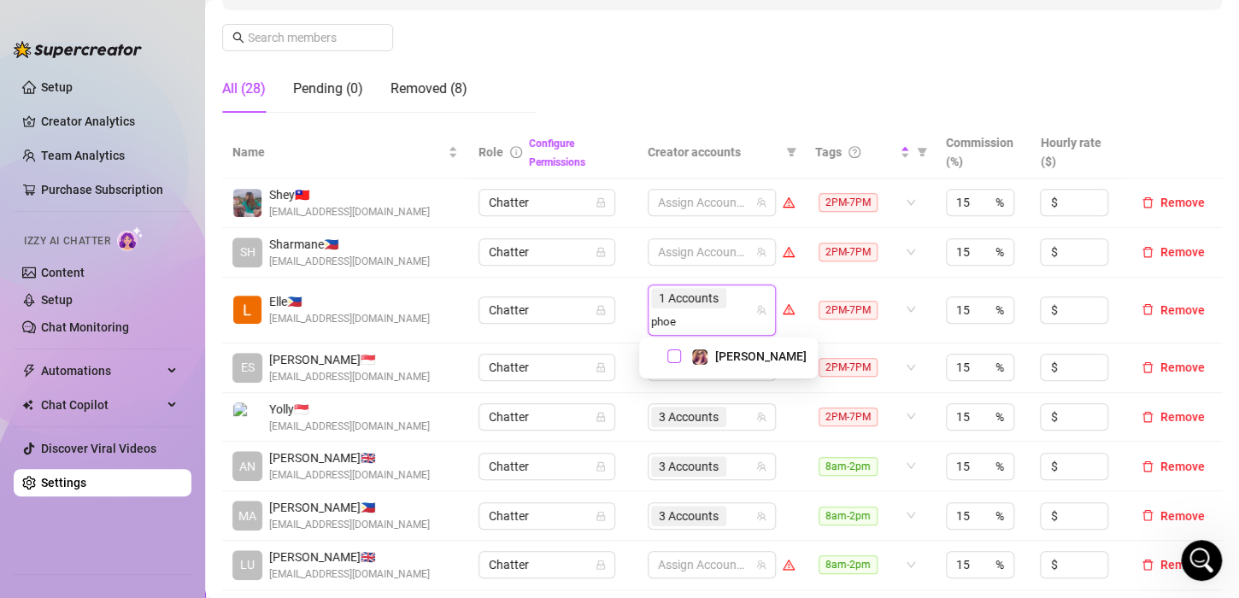
click at [672, 350] on span "Select tree node" at bounding box center [674, 356] width 14 height 14
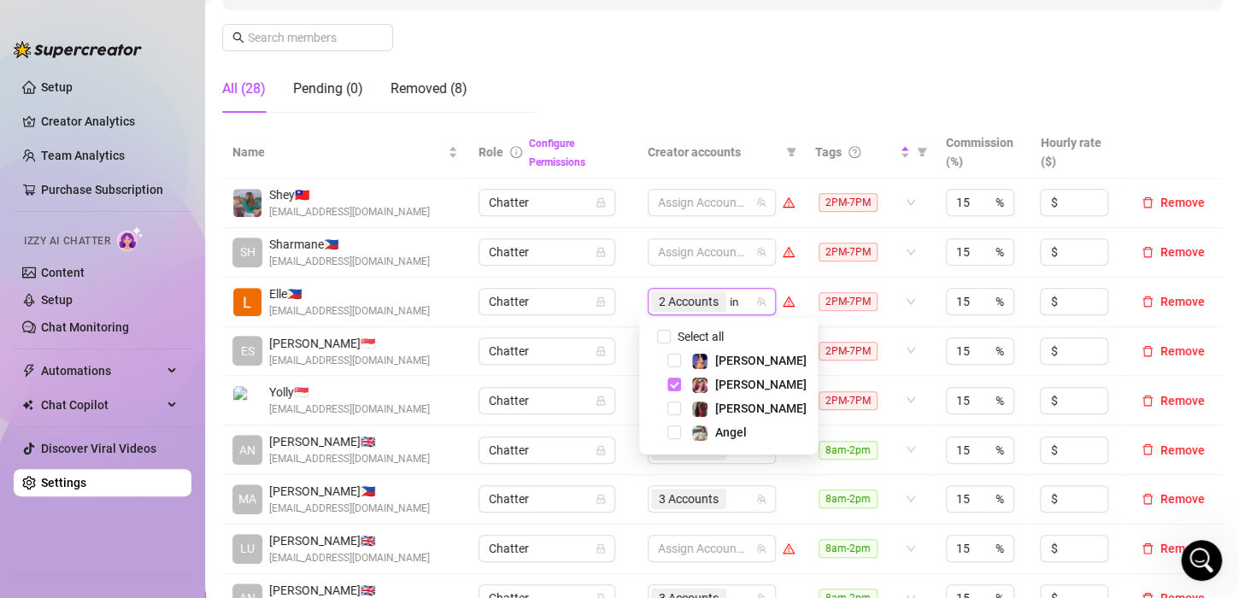
type input "ink"
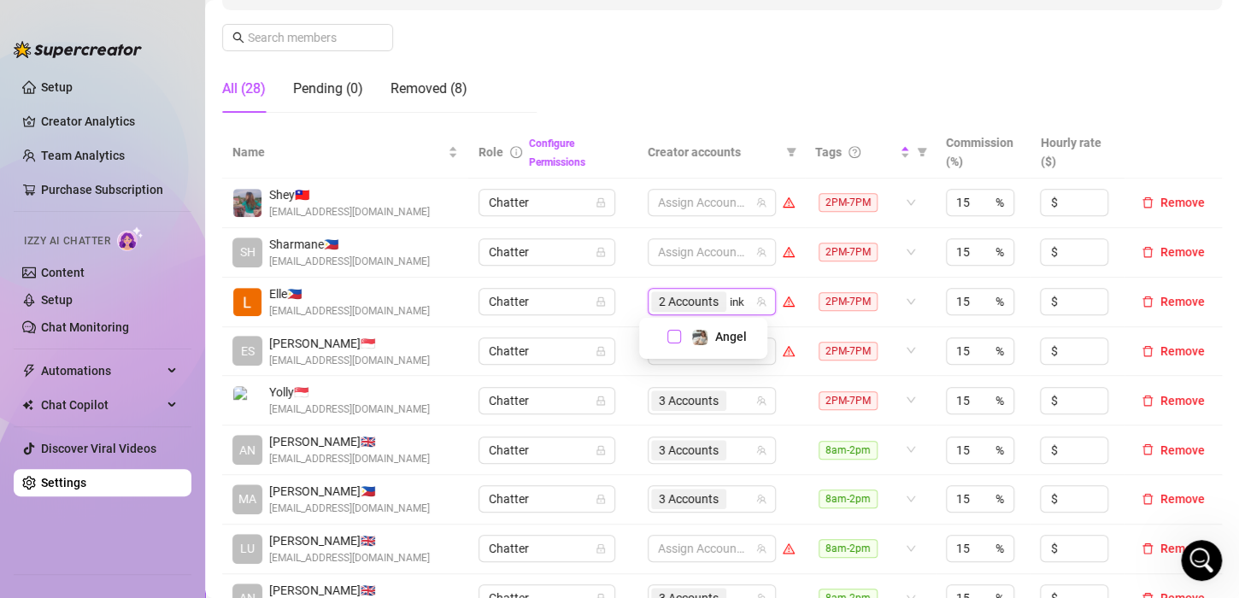
click at [678, 338] on span "Select tree node" at bounding box center [674, 337] width 14 height 14
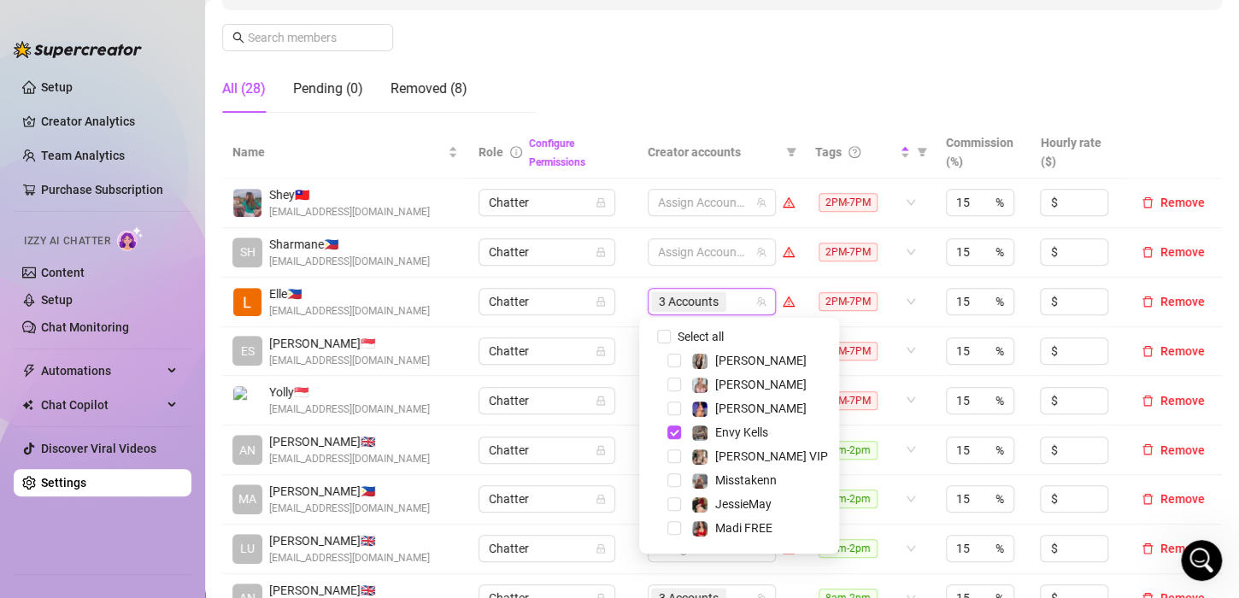
click at [614, 286] on td "Chatter" at bounding box center [552, 303] width 168 height 50
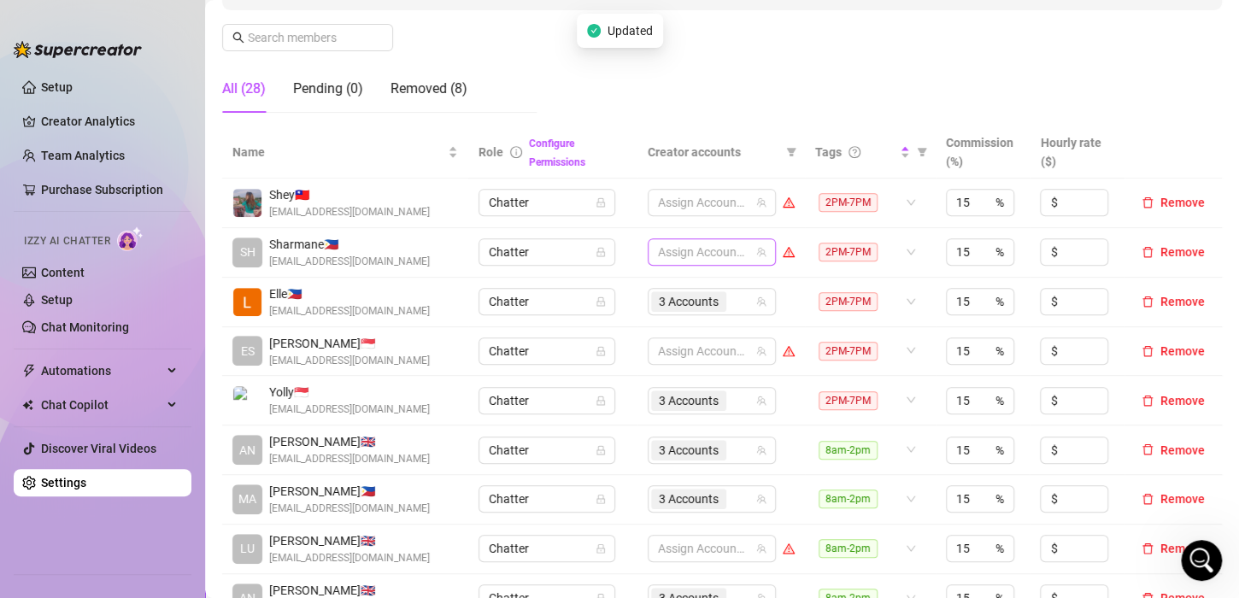
click at [662, 249] on div at bounding box center [702, 252] width 103 height 24
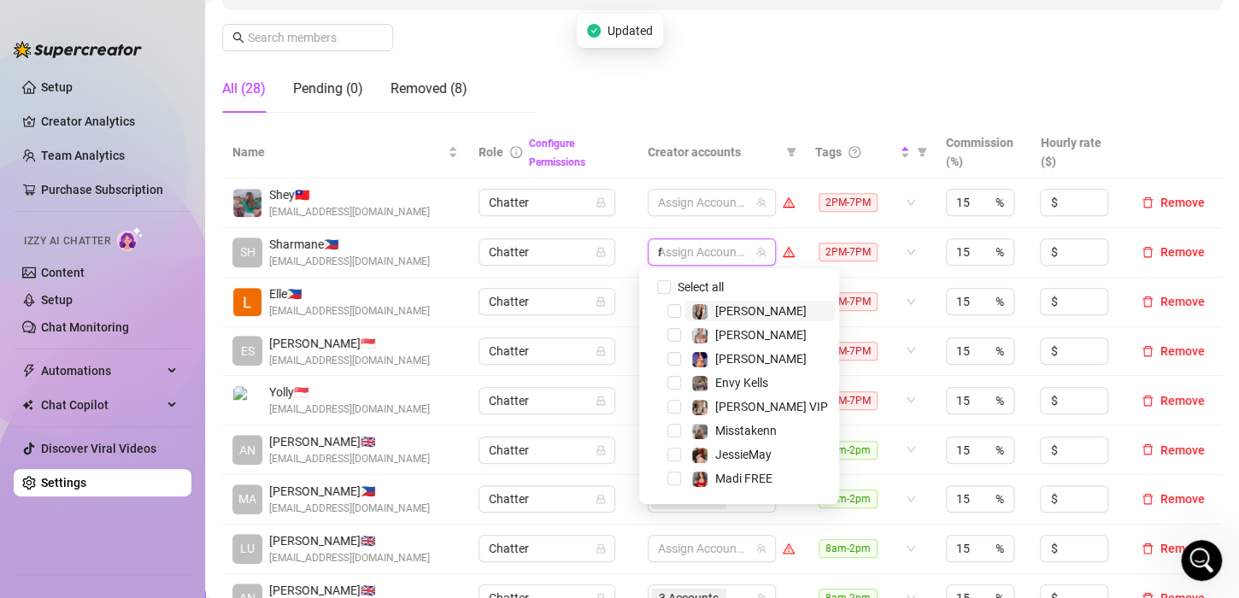
type input "fren"
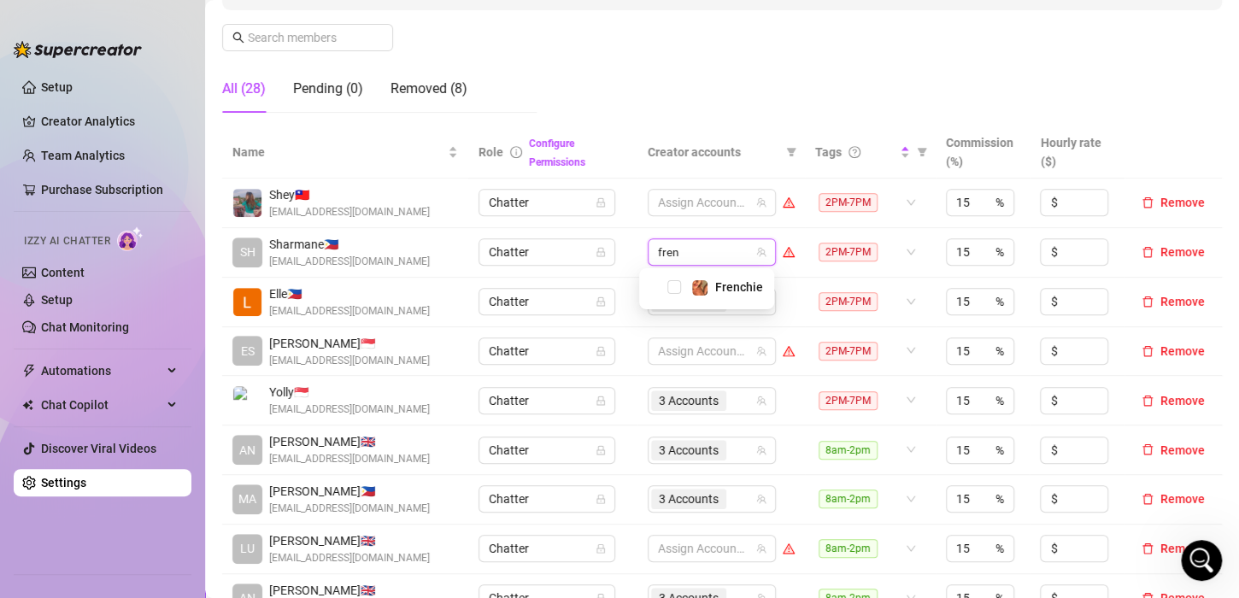
click at [674, 295] on div "Frenchie" at bounding box center [706, 287] width 126 height 21
click at [679, 286] on span "Select tree node" at bounding box center [674, 287] width 14 height 14
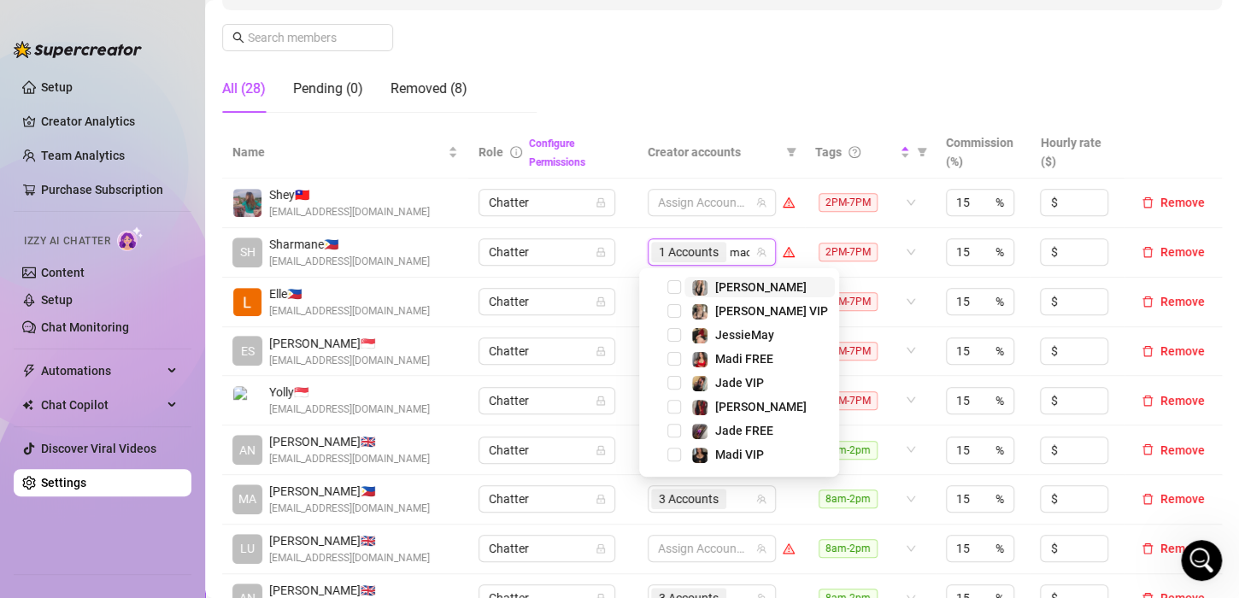
type input "madi"
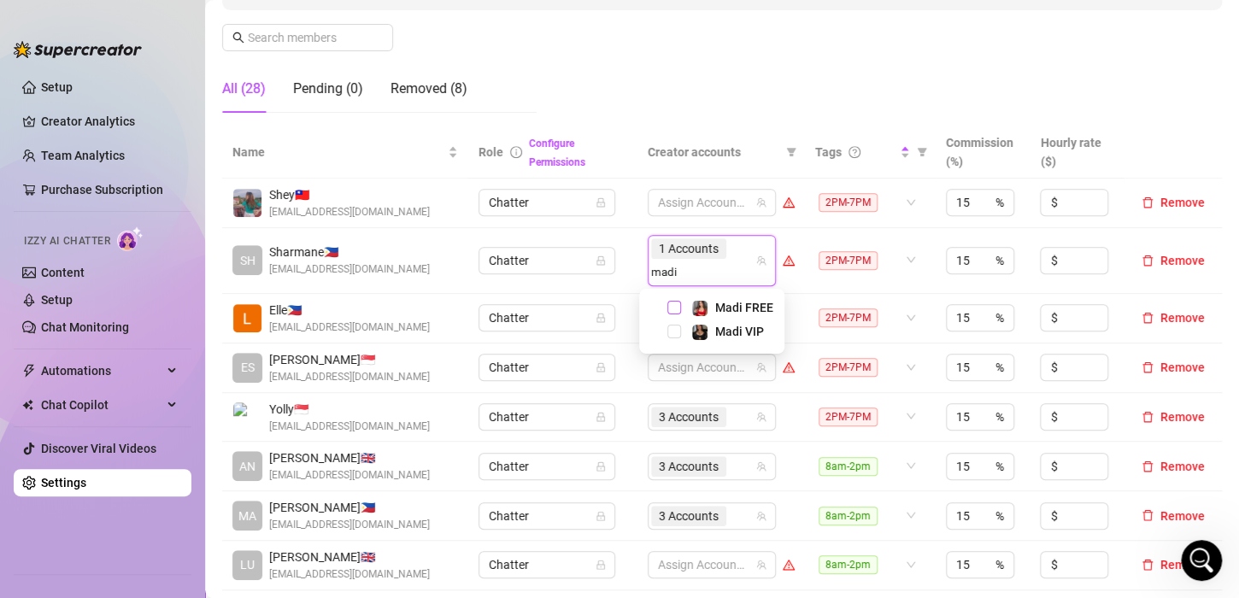
click at [678, 308] on span "Select tree node" at bounding box center [674, 308] width 14 height 14
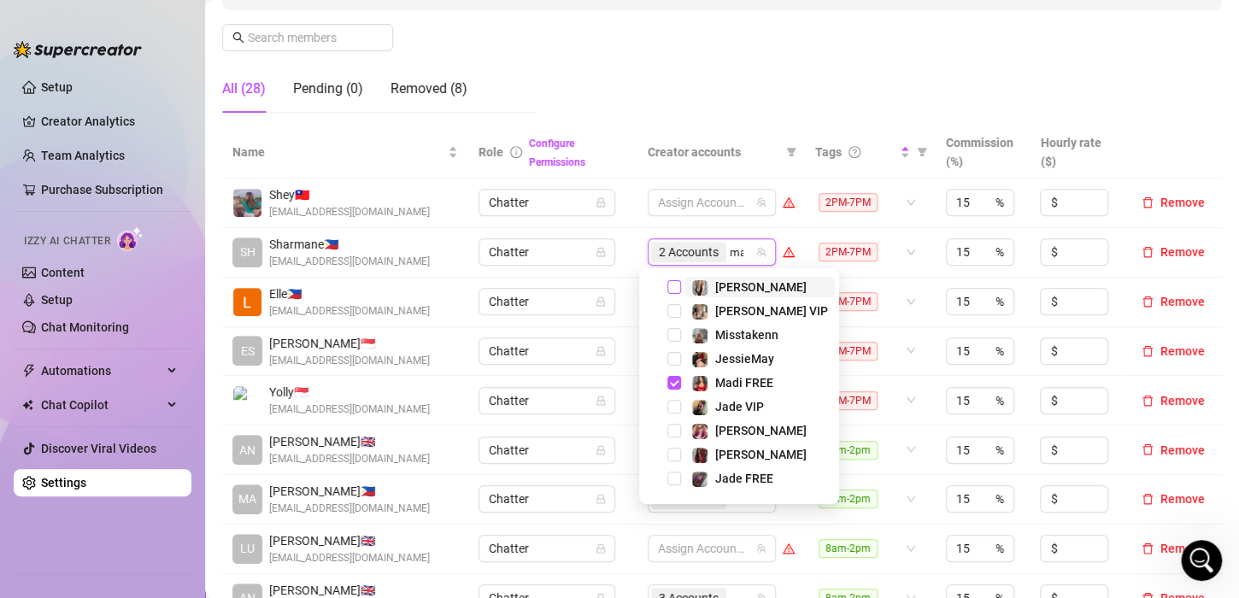
type input "madi"
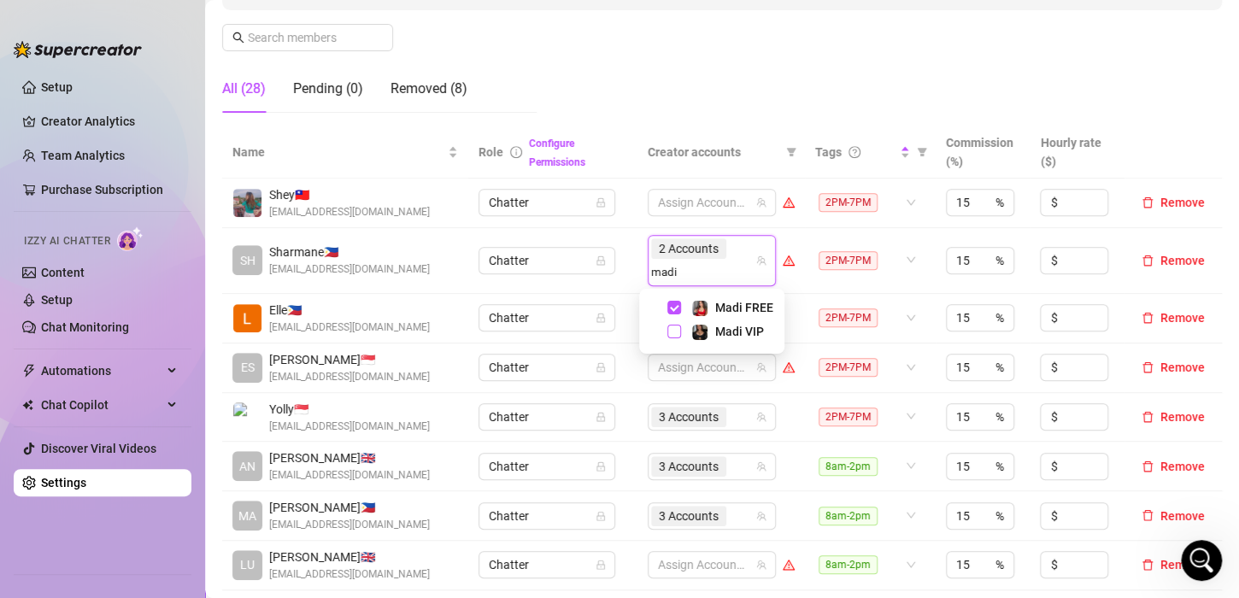
click at [673, 327] on span "Select tree node" at bounding box center [674, 332] width 14 height 14
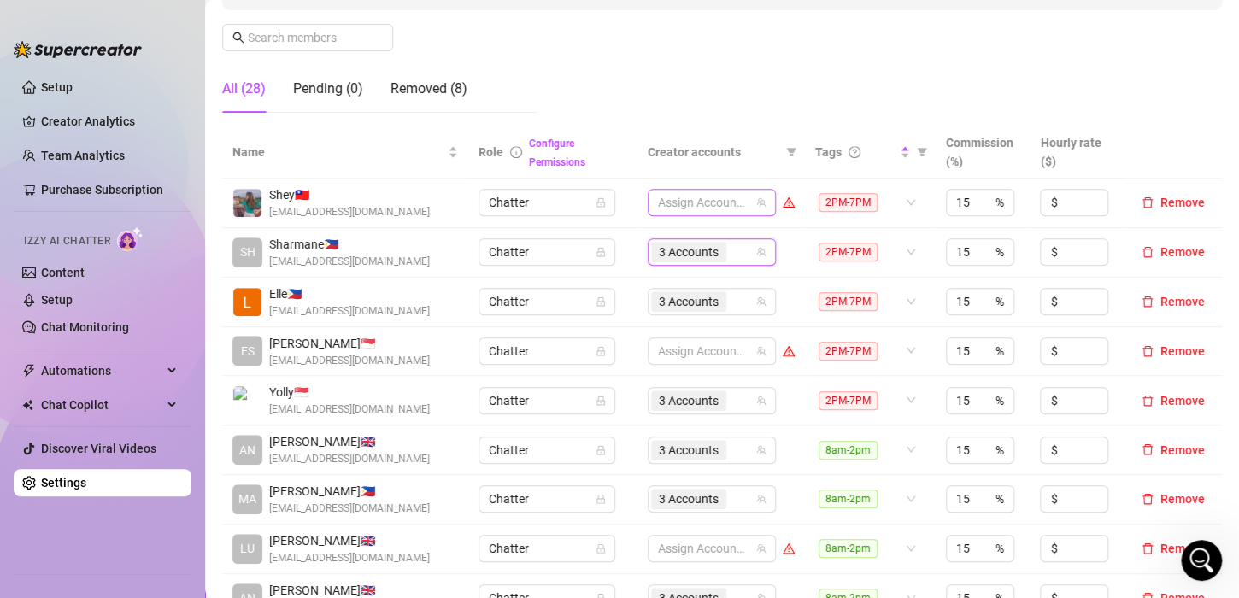
click at [672, 197] on div at bounding box center [702, 203] width 103 height 24
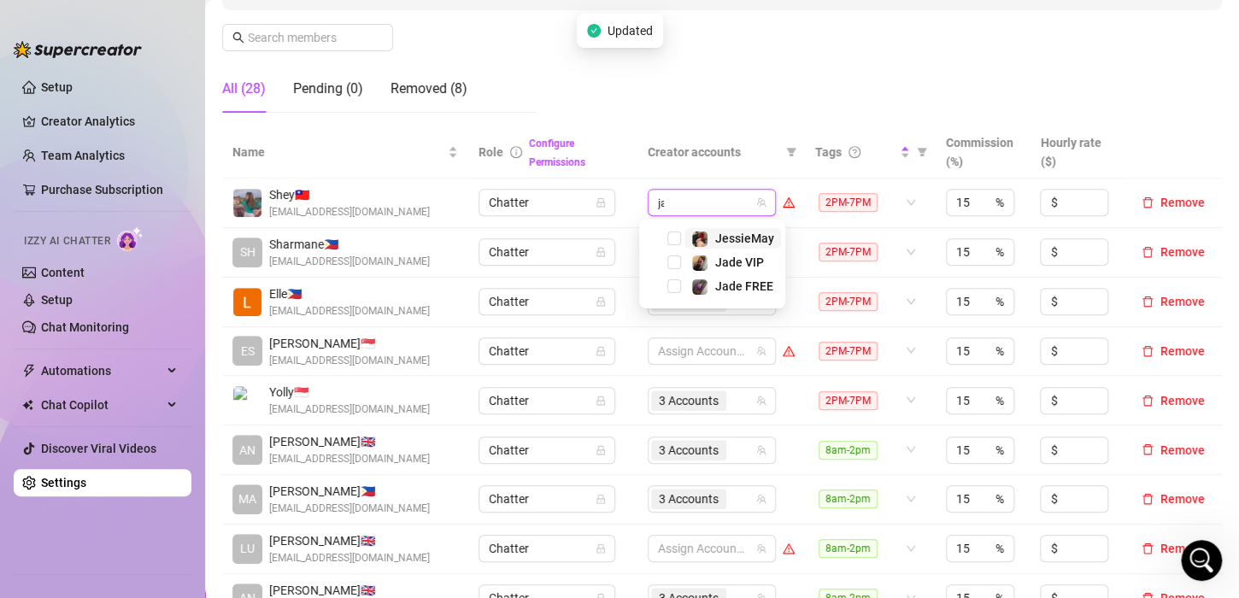
type input "jade"
click at [676, 263] on span "Select tree node" at bounding box center [674, 262] width 14 height 14
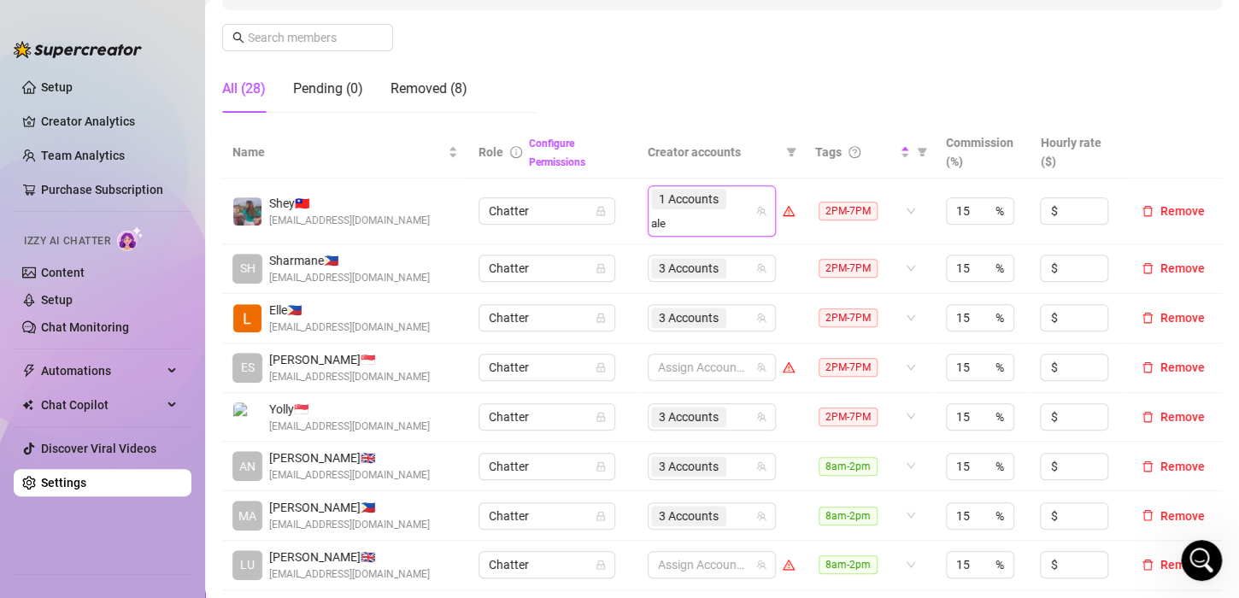
type input "alen"
click at [670, 258] on span "Select tree node" at bounding box center [674, 258] width 14 height 14
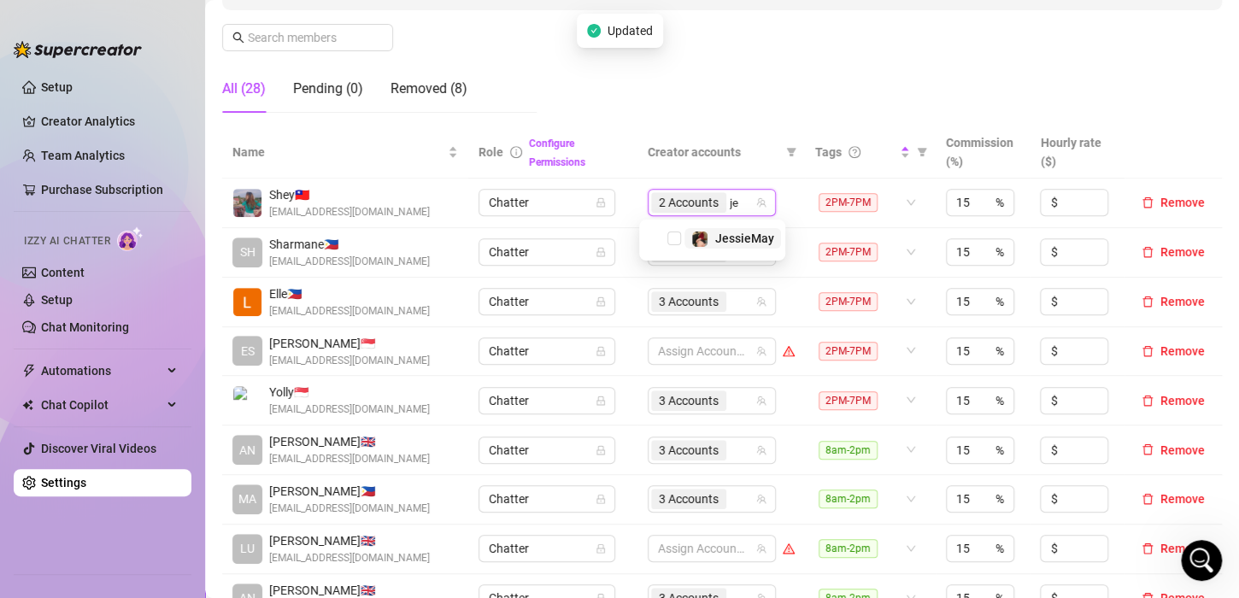
type input "jes"
click at [676, 238] on span "Select tree node" at bounding box center [674, 239] width 14 height 14
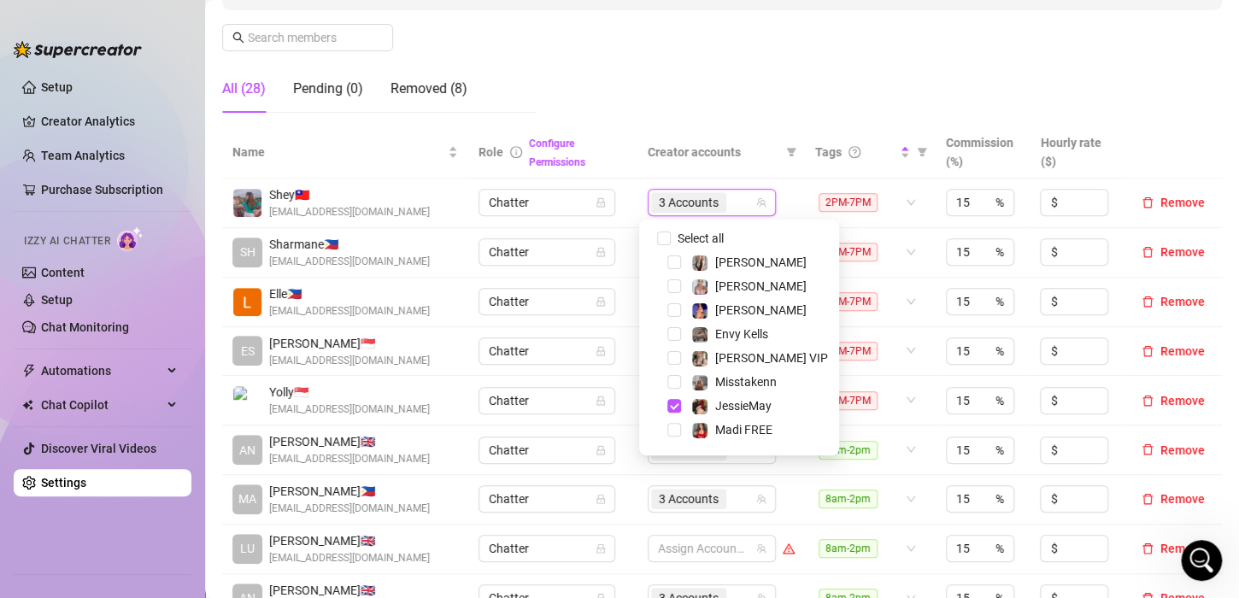
click at [619, 155] on th "Role Configure Permissions" at bounding box center [552, 152] width 168 height 52
